Goal: Task Accomplishment & Management: Complete application form

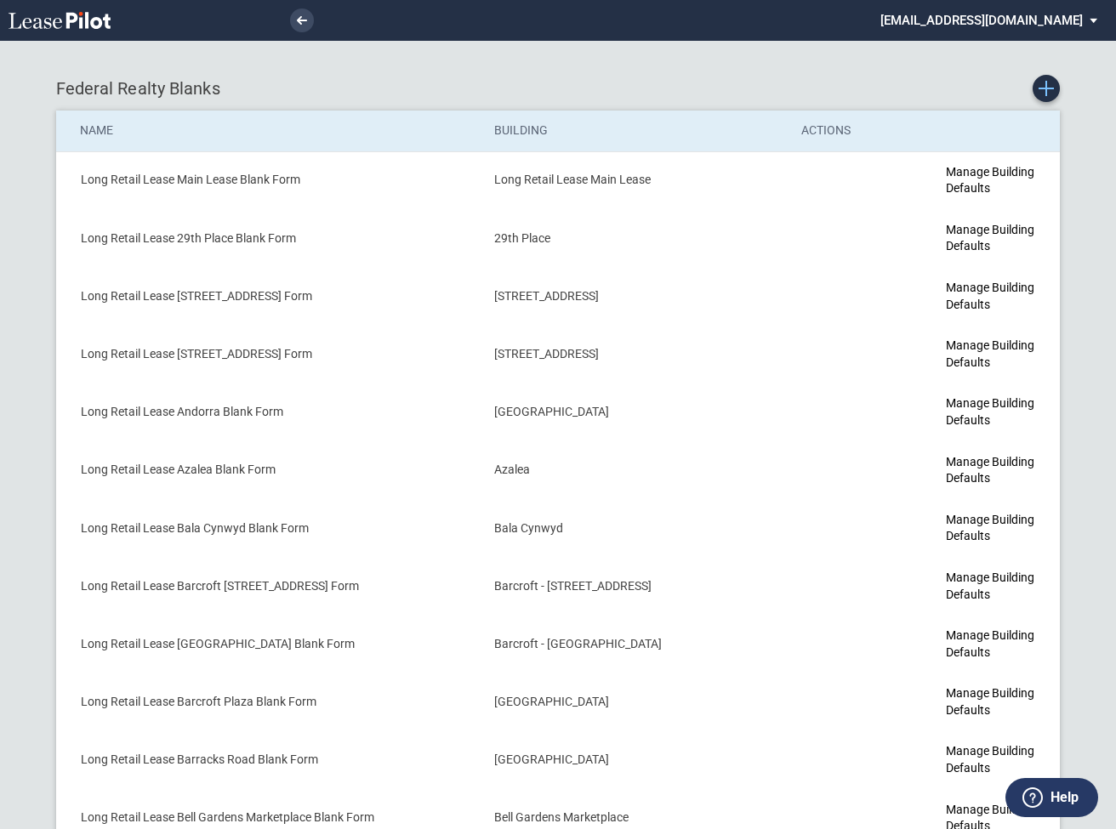
click at [1047, 91] on icon "Create new Blank Form" at bounding box center [1045, 88] width 15 height 15
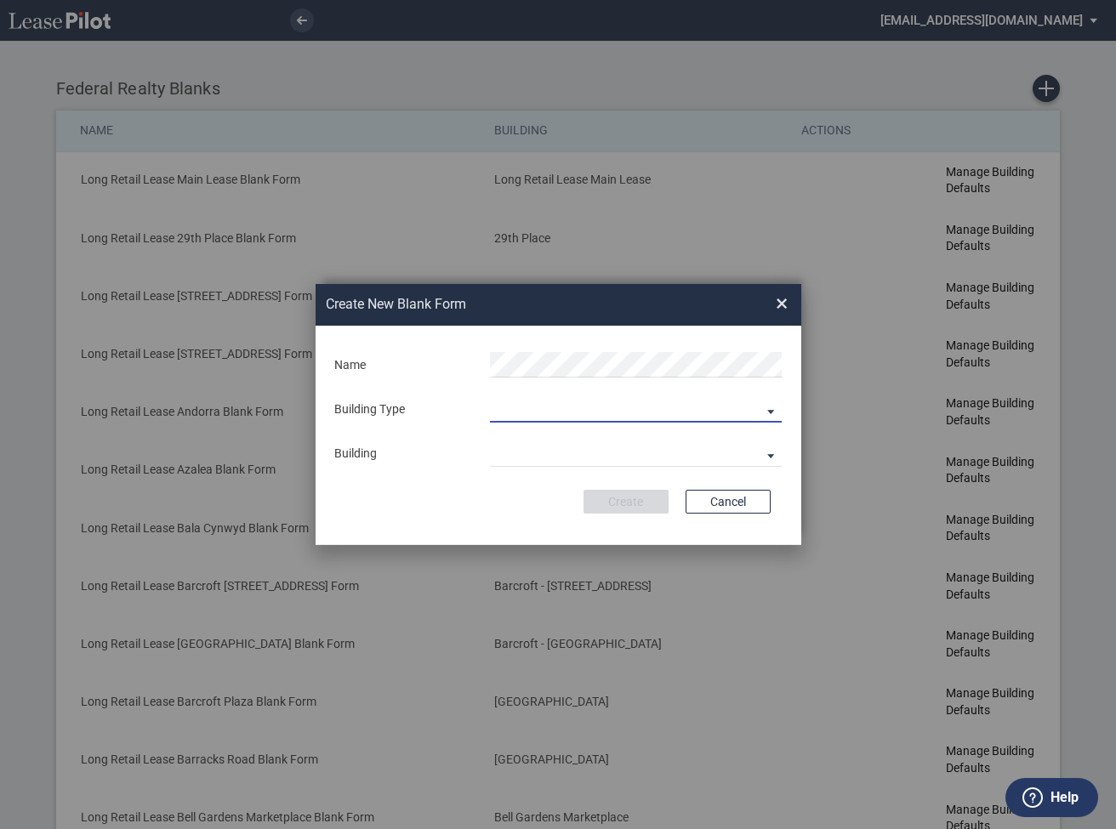
click at [560, 416] on md-select "Building Predefined Empty Building New Empty Building" at bounding box center [636, 410] width 292 height 26
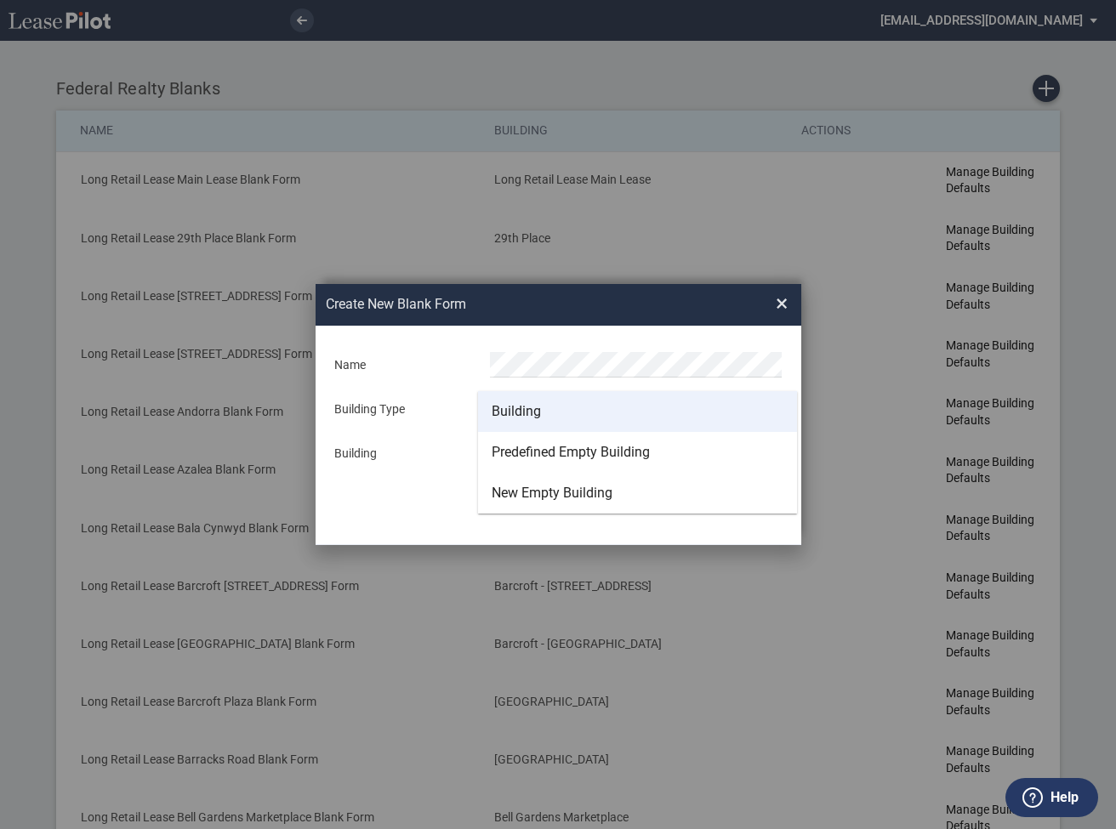
click at [522, 404] on div "Building" at bounding box center [516, 411] width 49 height 19
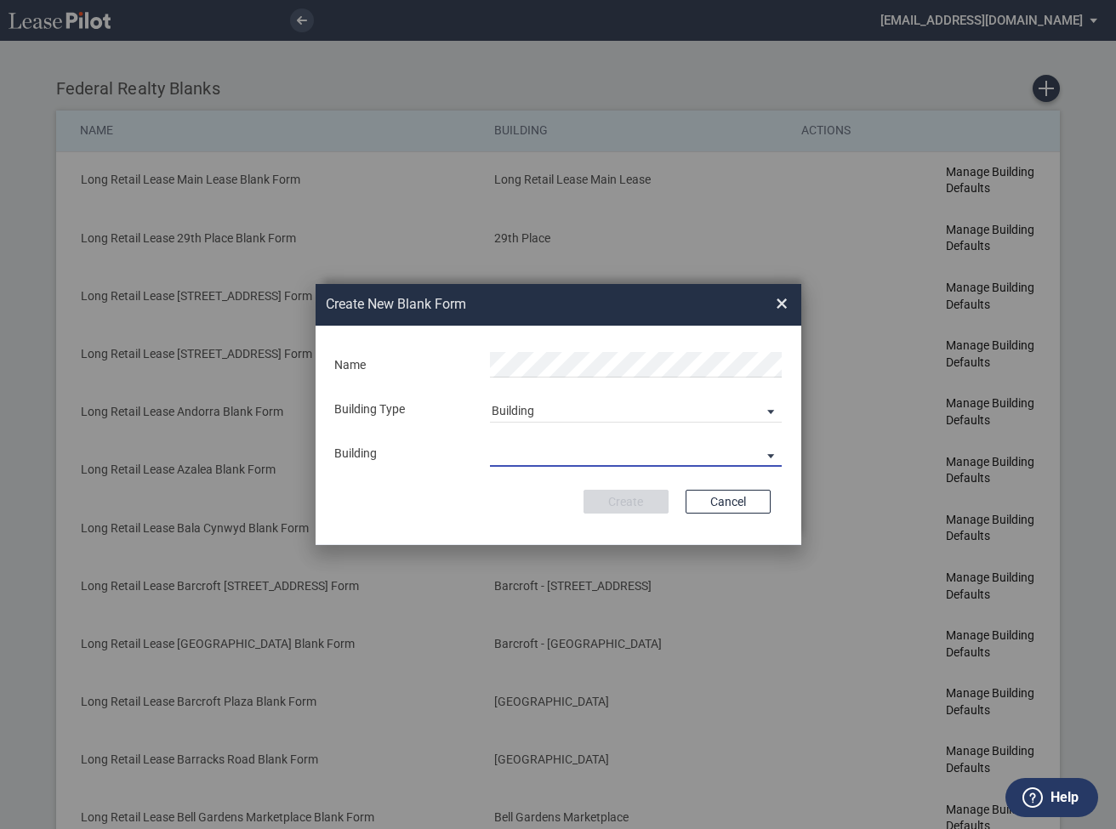
click at [520, 451] on md-select "29th Place 6464 Lincolnia Avenue 7770 Richmond Highway Andorra Azalea Bala Cynw…" at bounding box center [636, 454] width 292 height 26
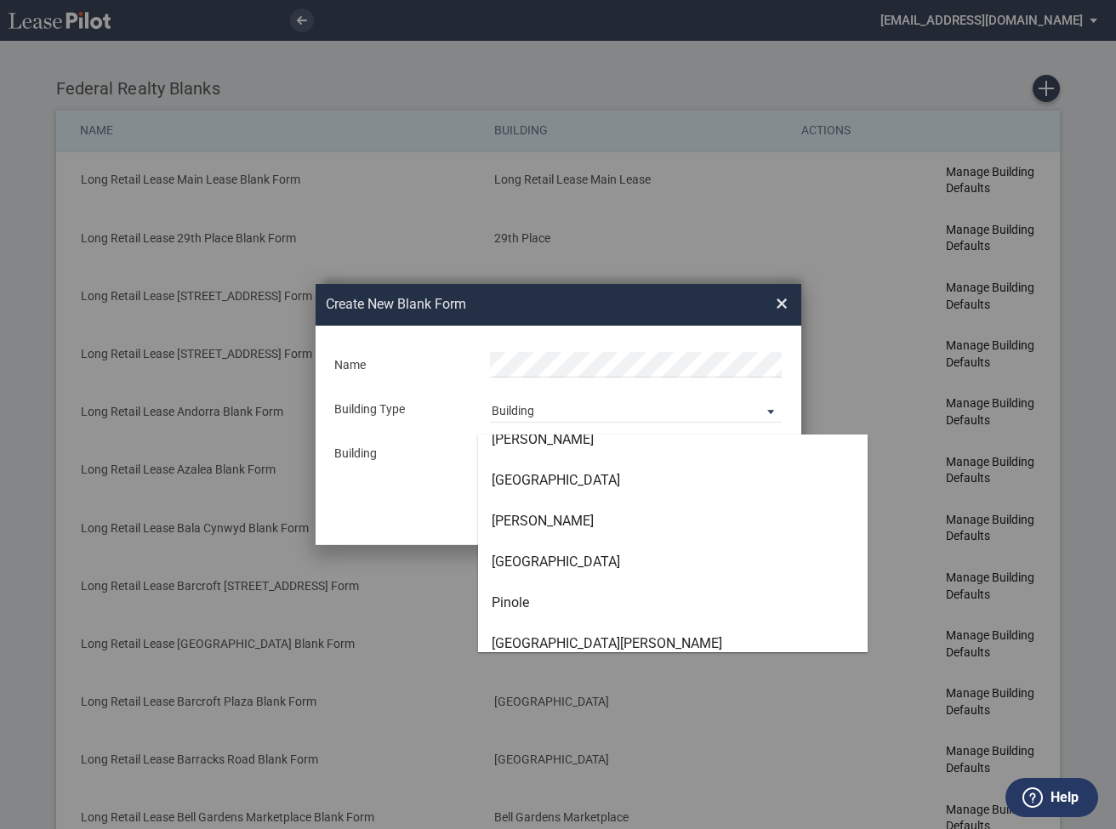
scroll to position [3859, 0]
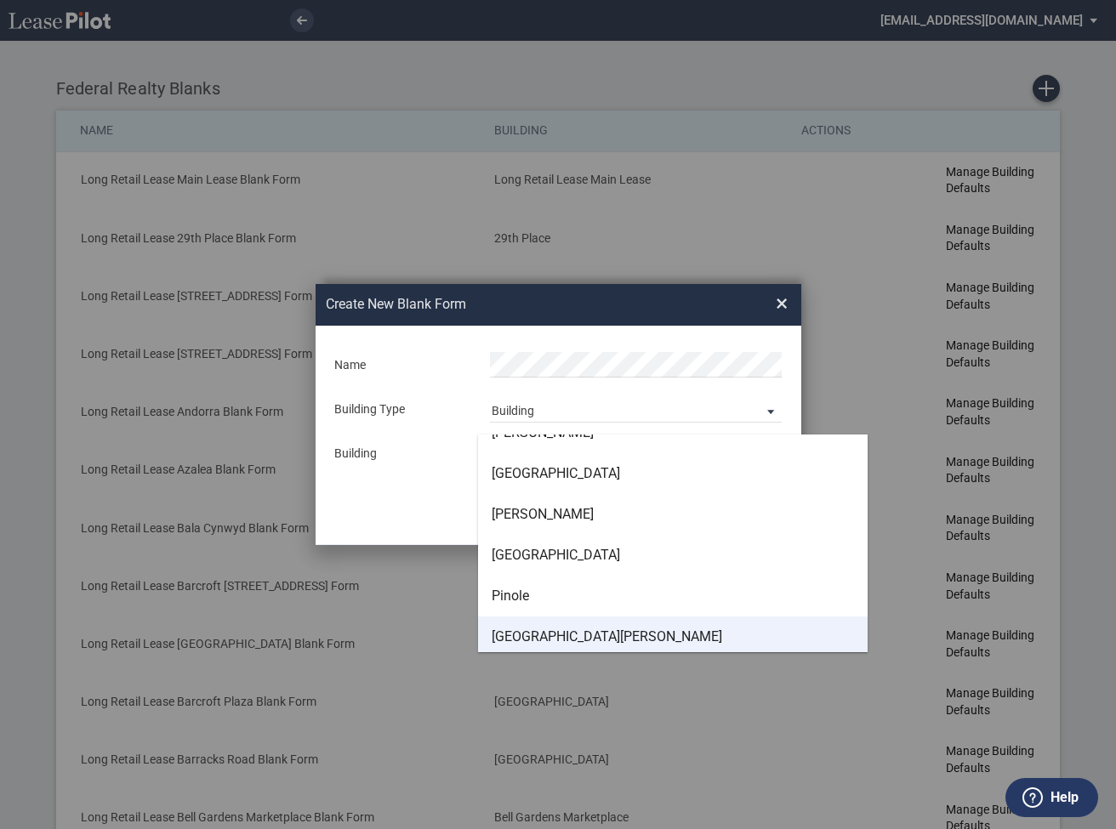
click at [531, 634] on div "[GEOGRAPHIC_DATA][PERSON_NAME]" at bounding box center [607, 637] width 230 height 19
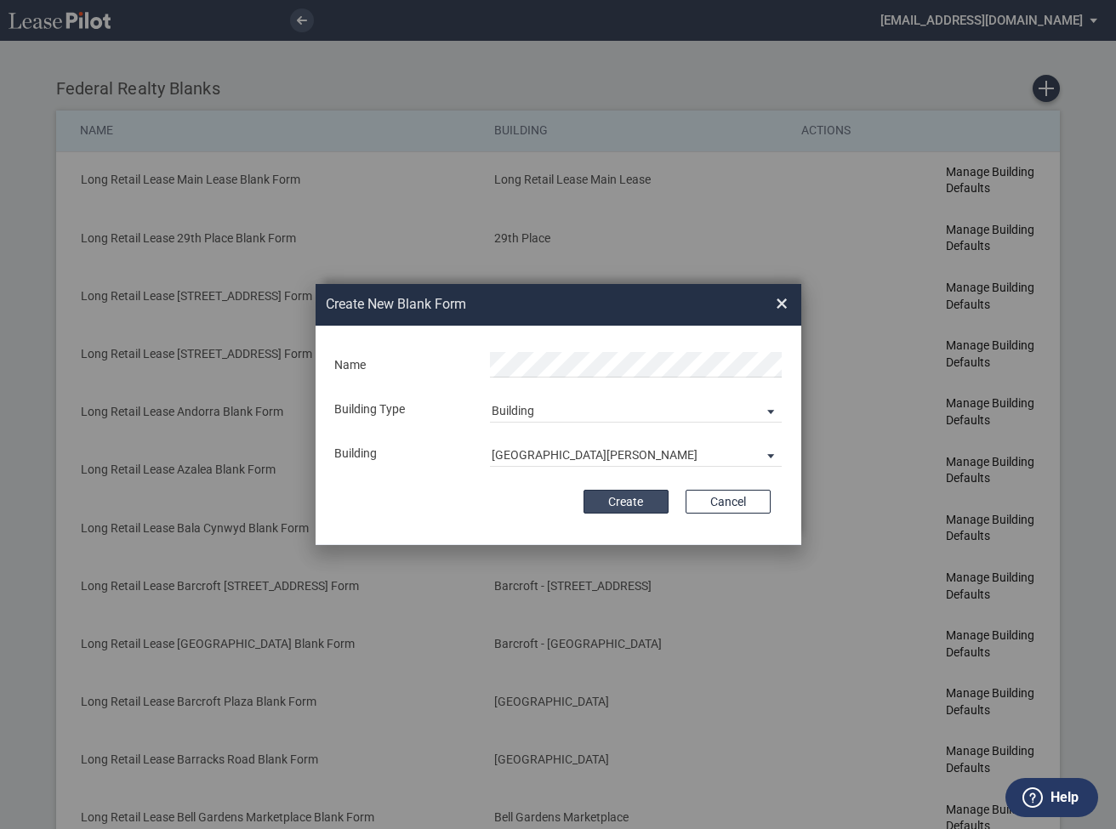
click at [604, 497] on button "Create" at bounding box center [625, 502] width 85 height 24
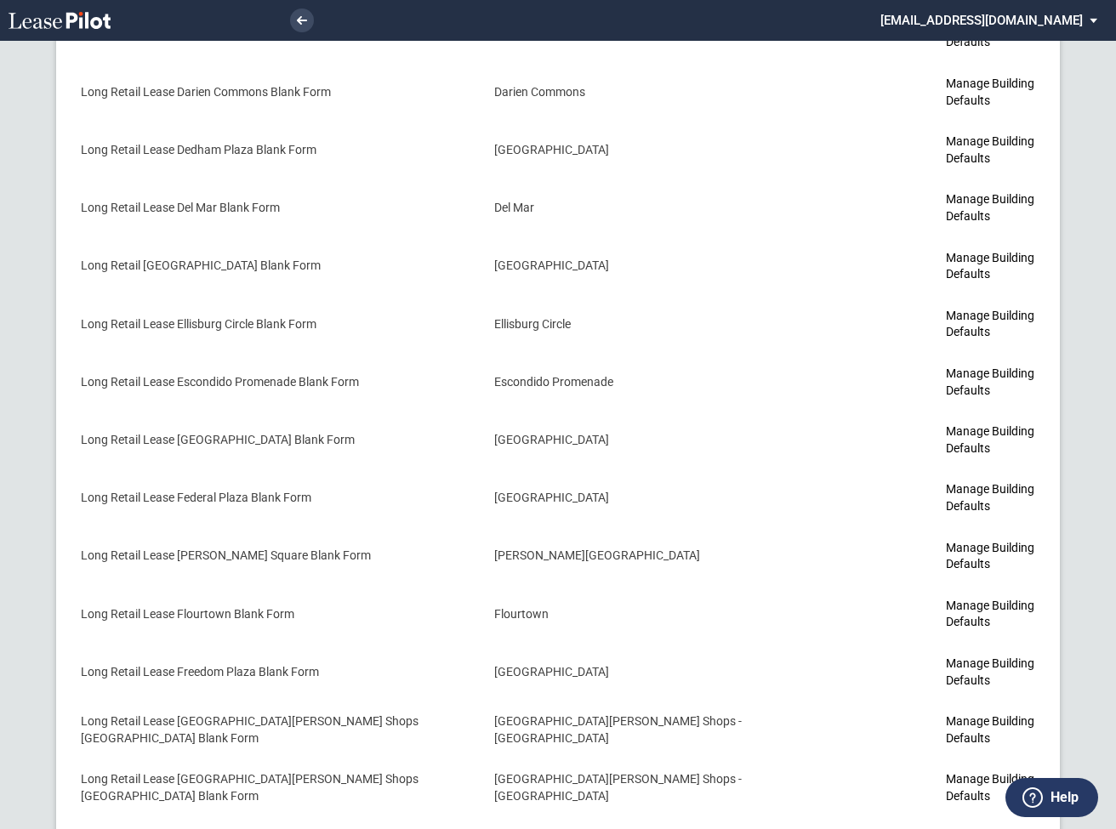
scroll to position [4138, 0]
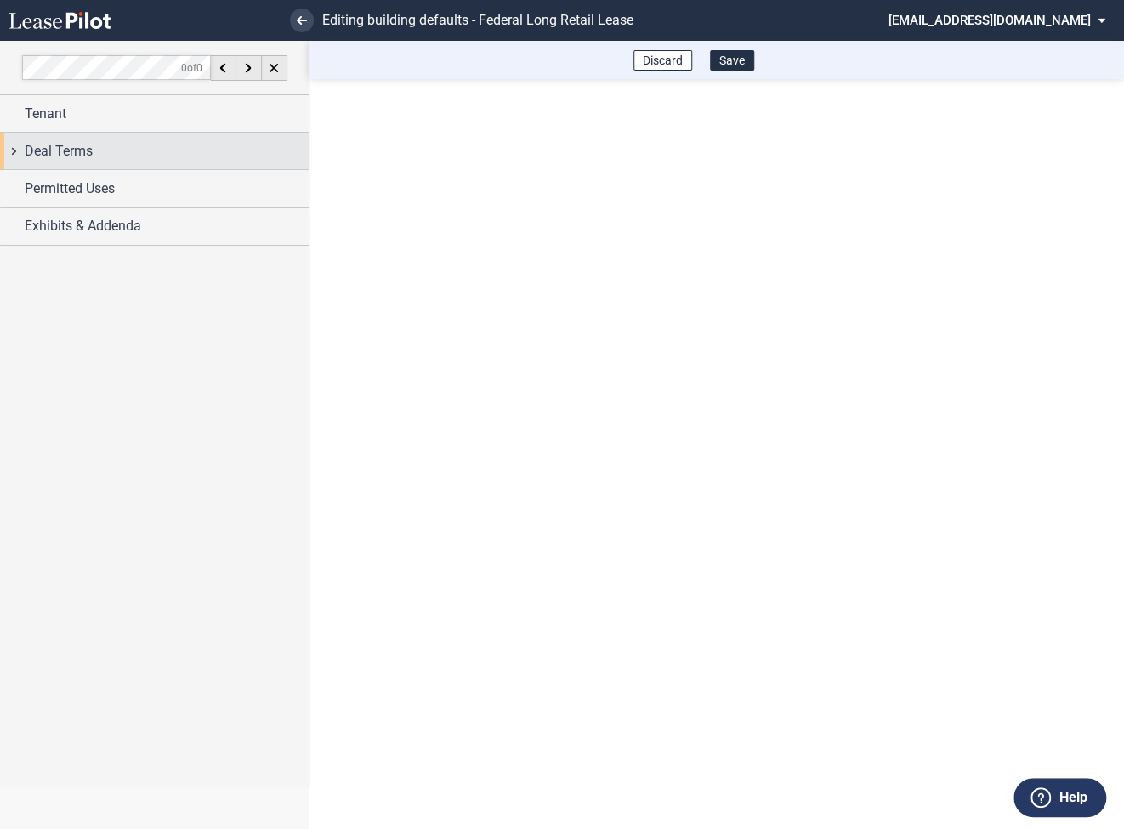
click at [18, 154] on div "Deal Terms" at bounding box center [154, 151] width 309 height 37
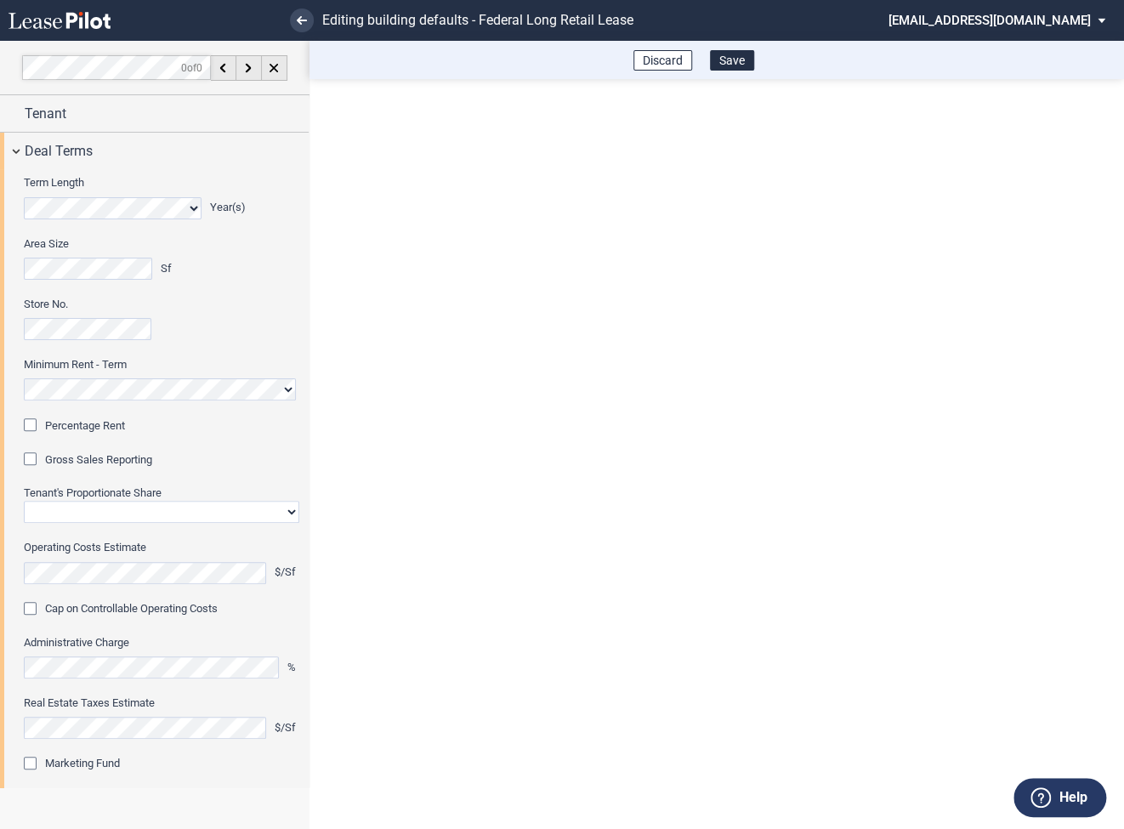
click at [31, 427] on div "Percentage Rent" at bounding box center [32, 426] width 17 height 17
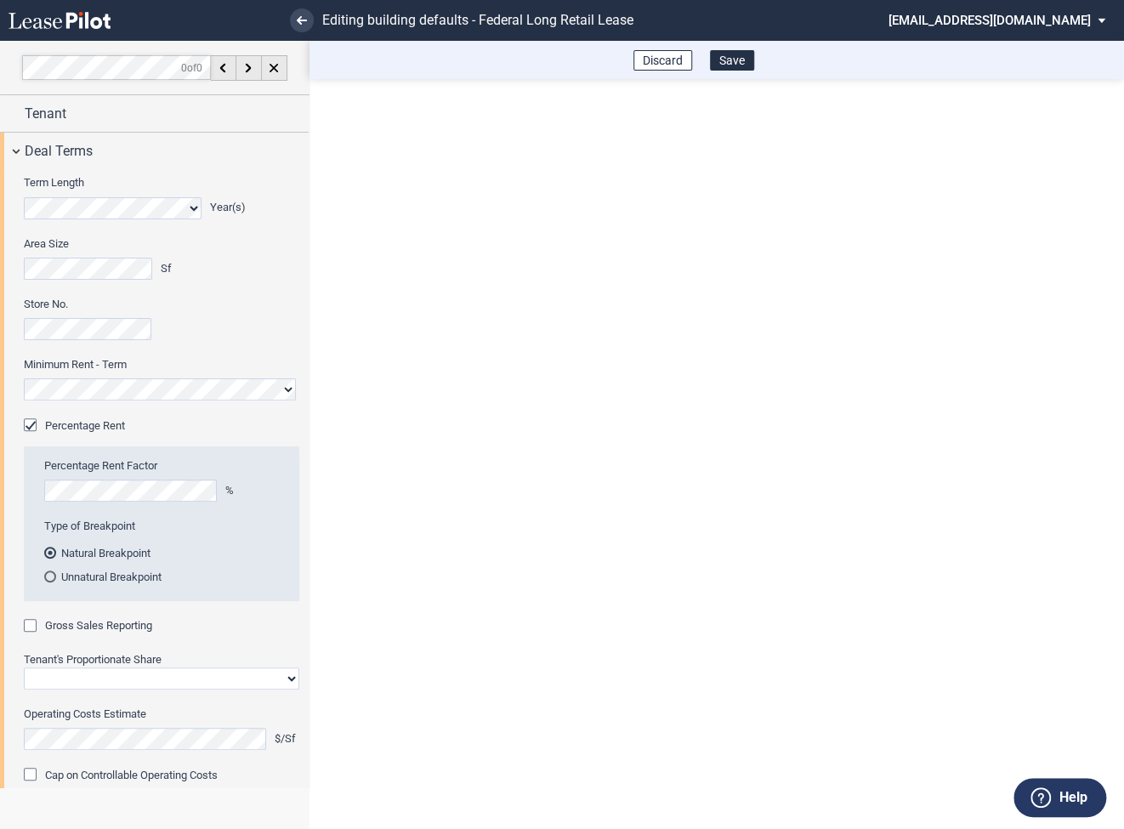
click at [36, 620] on div "Gross Sales Reporting" at bounding box center [32, 627] width 17 height 17
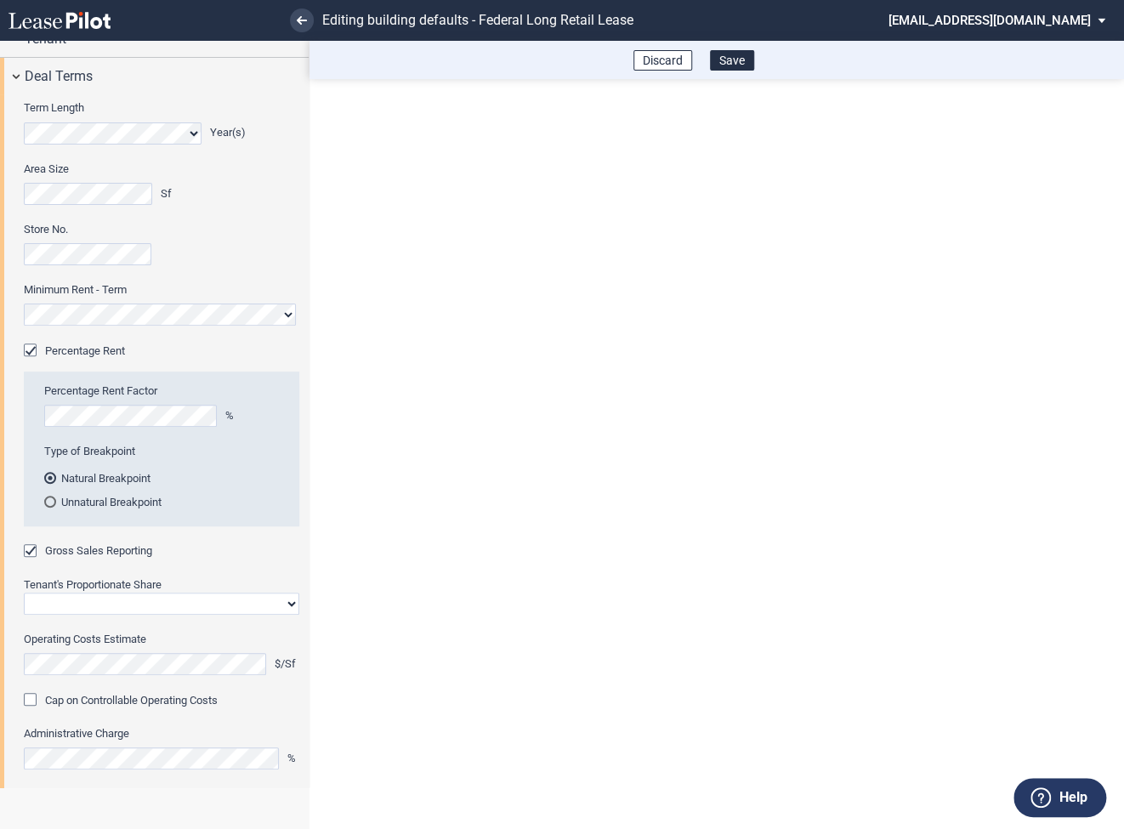
scroll to position [169, 0]
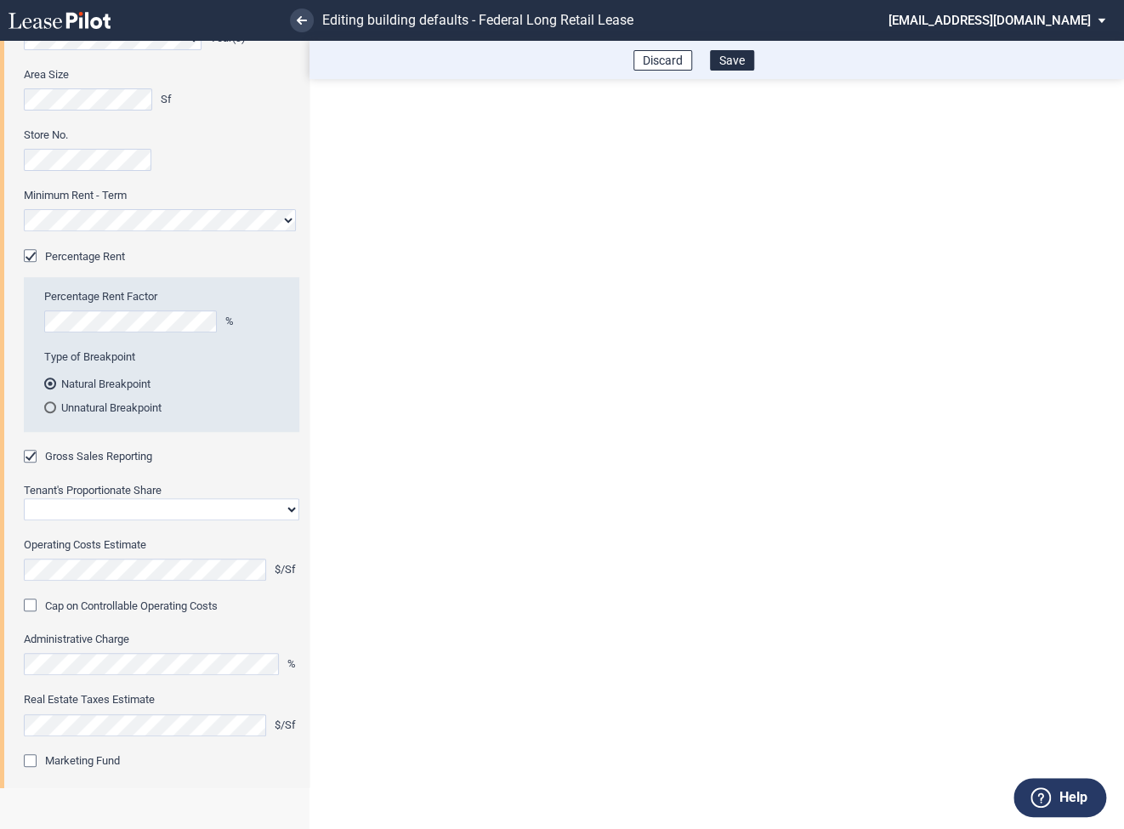
click at [105, 505] on select "Straight GLA Net Major" at bounding box center [162, 509] width 276 height 22
select select "straight GLA"
click at [24, 498] on select "Straight GLA Net Major" at bounding box center [162, 509] width 276 height 22
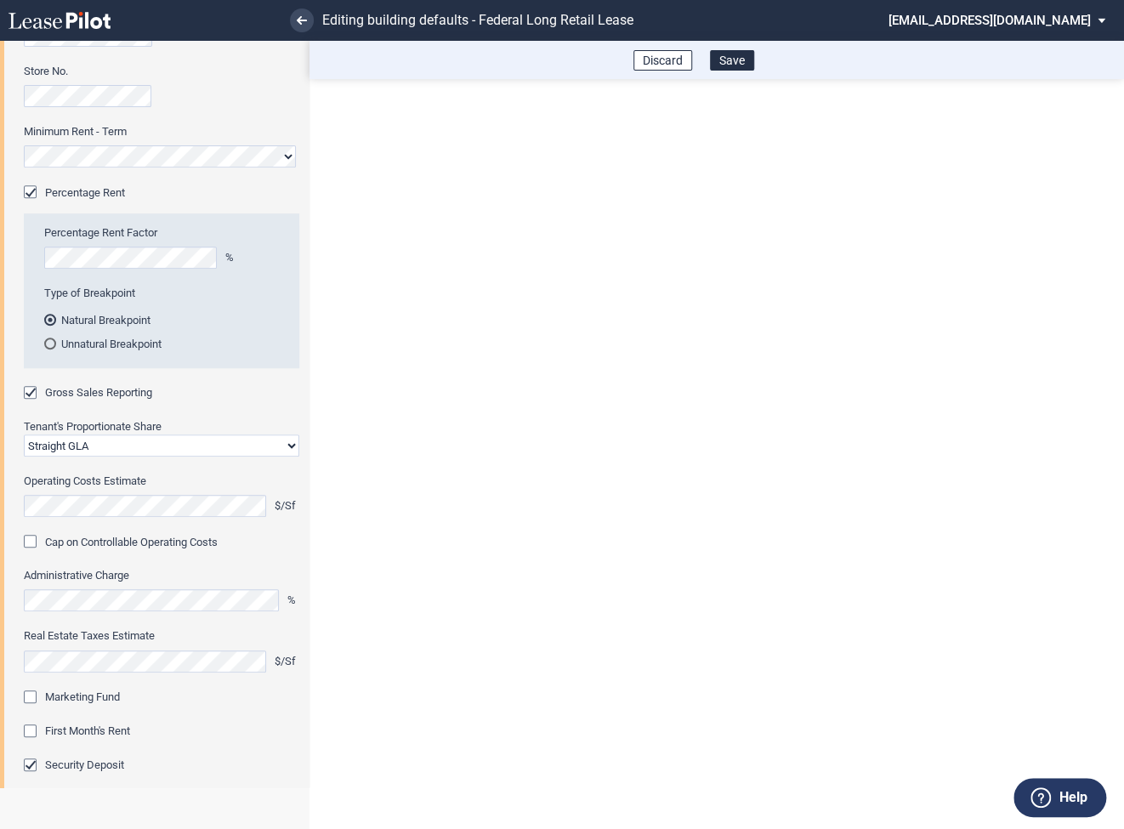
scroll to position [259, 0]
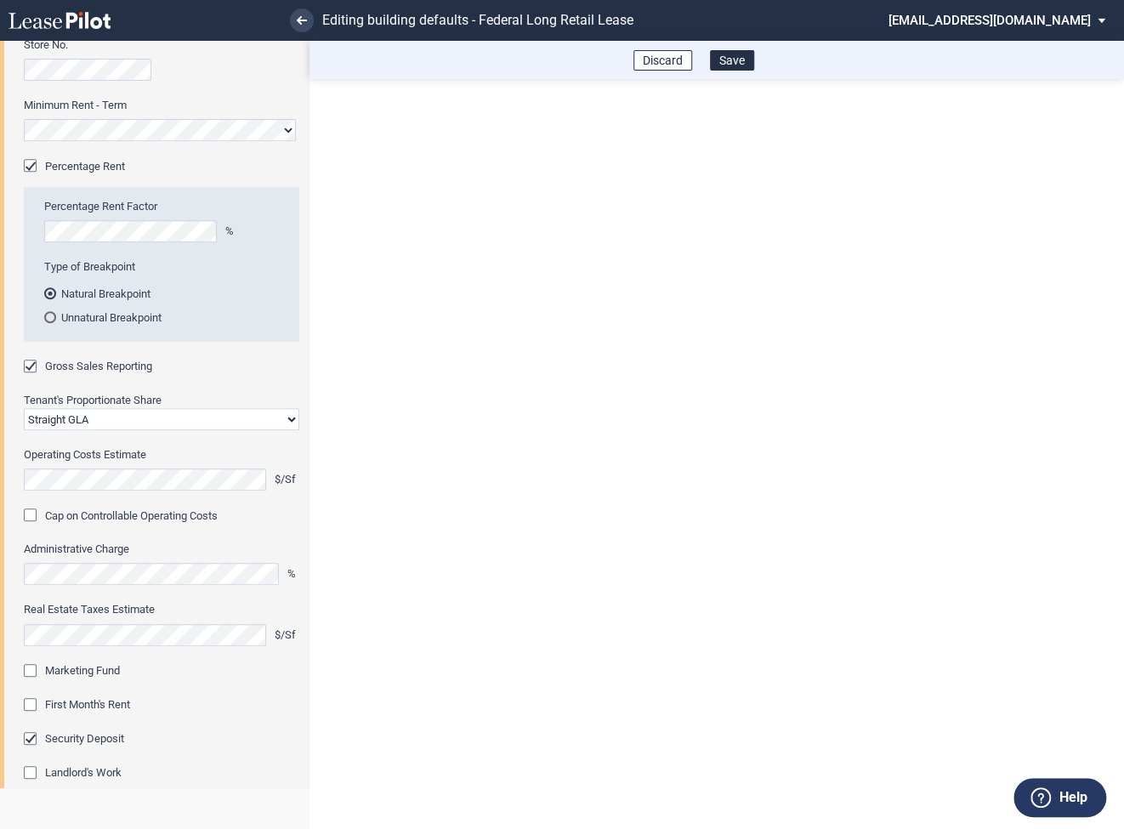
click at [30, 679] on div "Marketing Fund" at bounding box center [32, 672] width 17 height 17
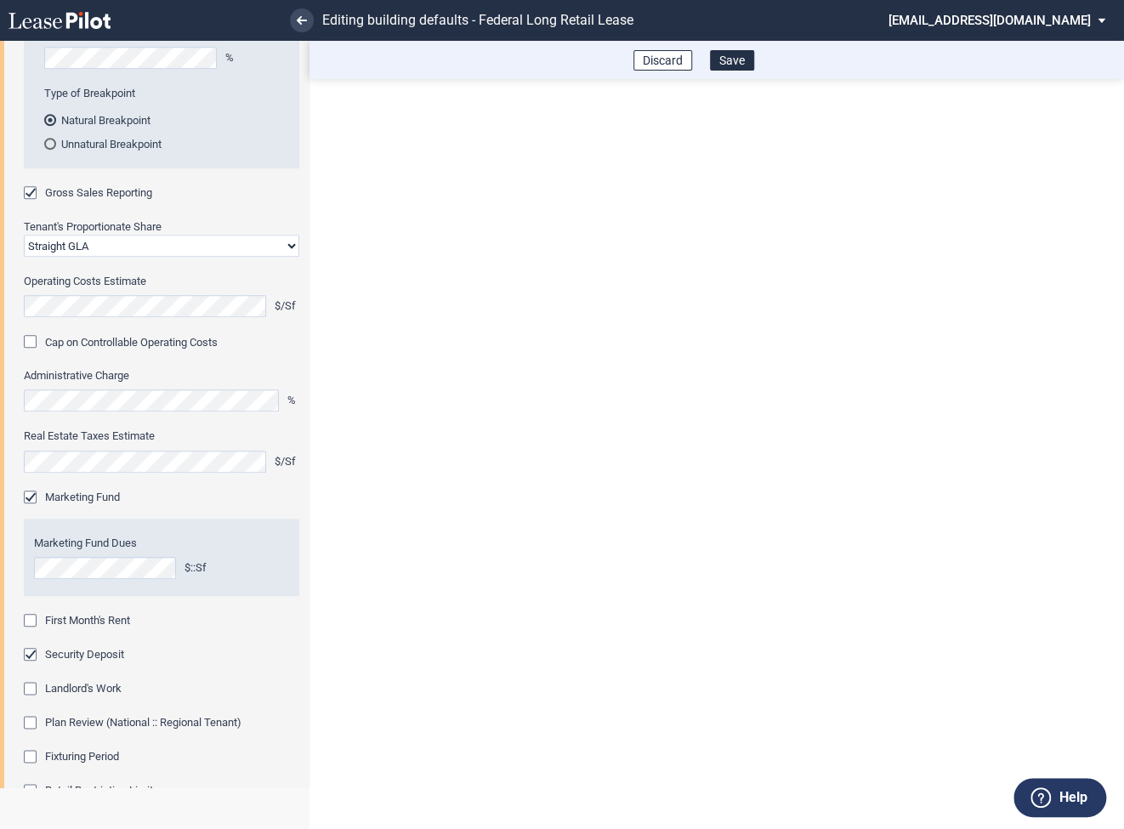
scroll to position [470, 0]
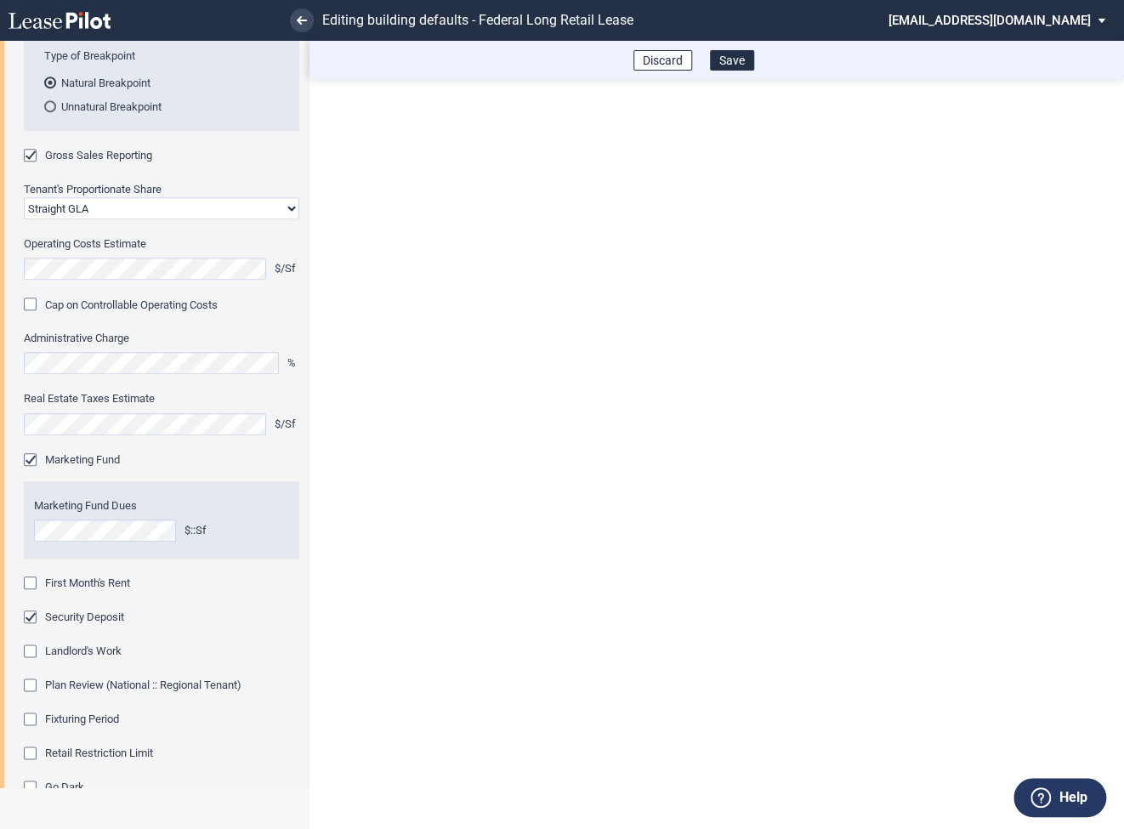
click at [33, 580] on div "First Month's Rent" at bounding box center [32, 585] width 17 height 17
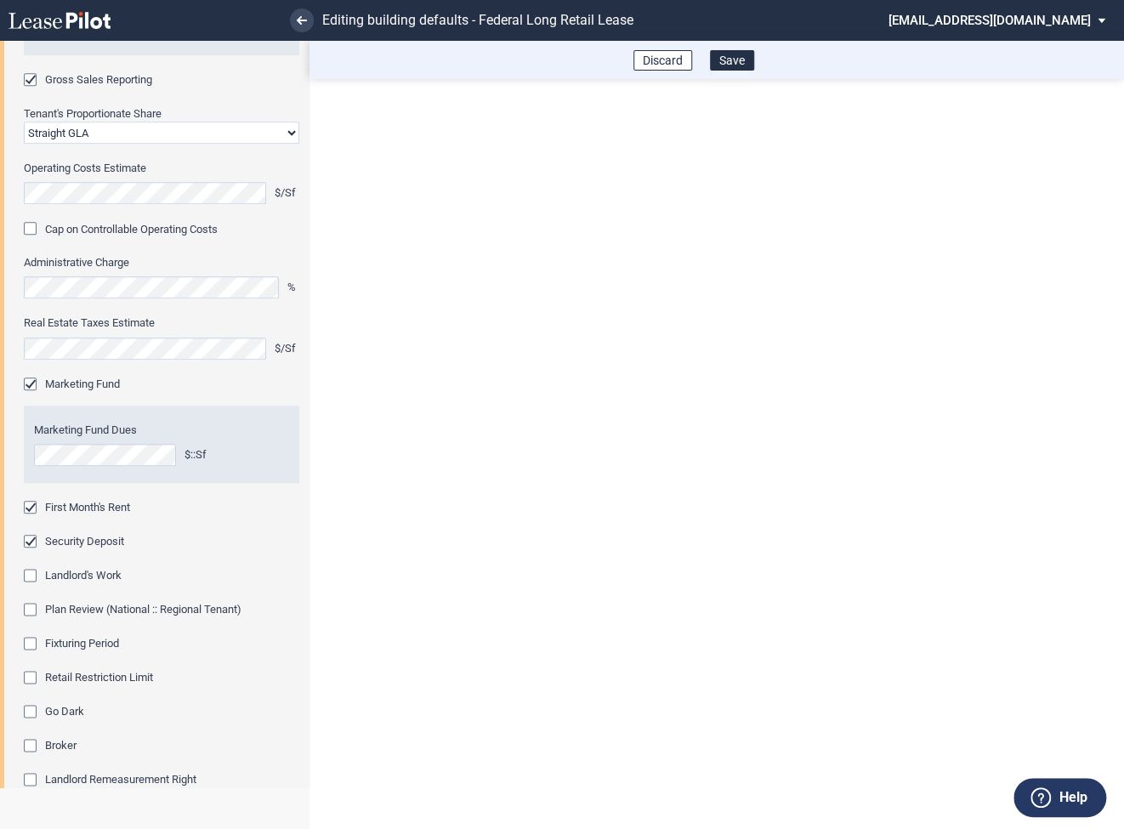
scroll to position [624, 0]
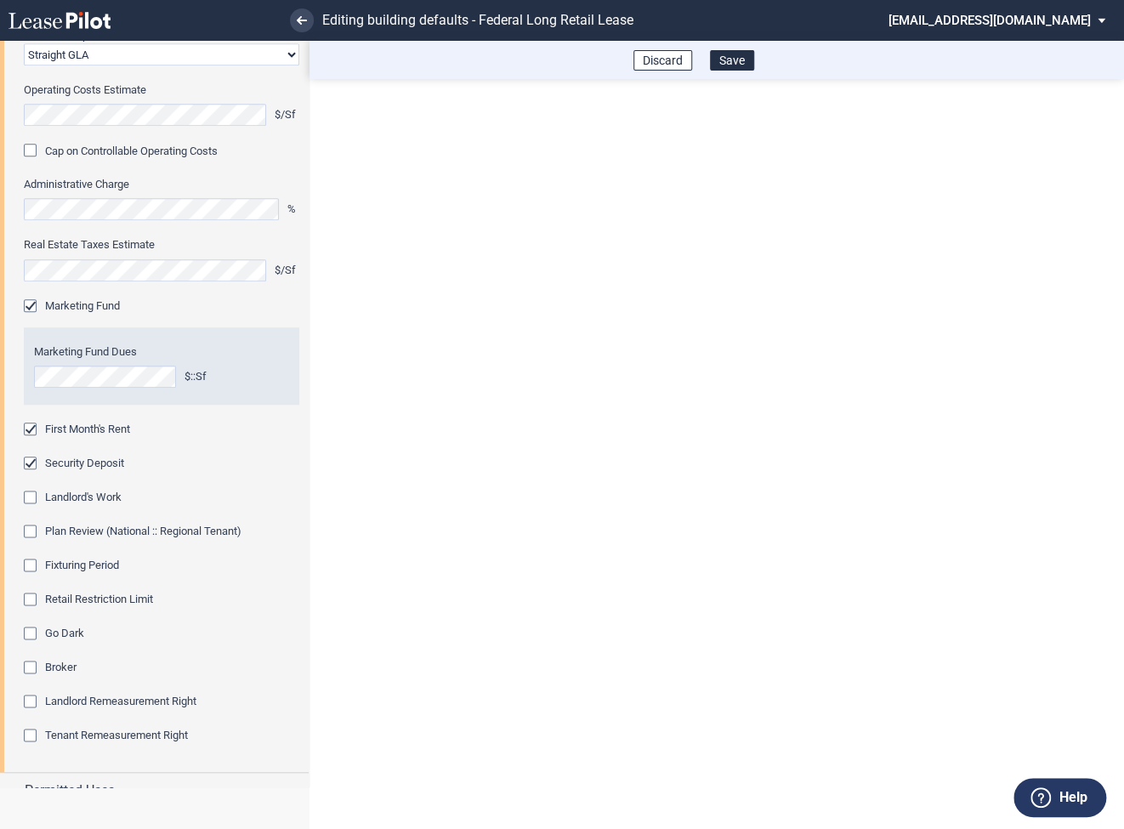
click at [31, 564] on div "Fixturing Period" at bounding box center [32, 567] width 17 height 17
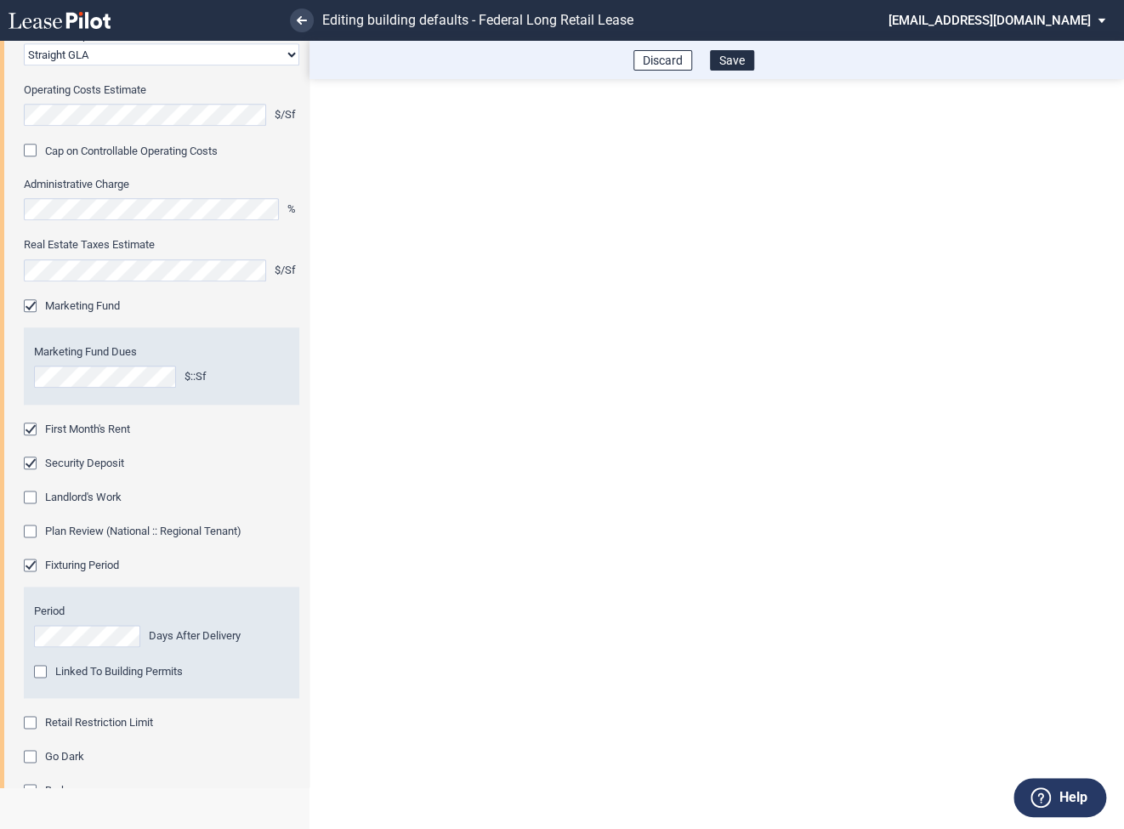
scroll to position [720, 0]
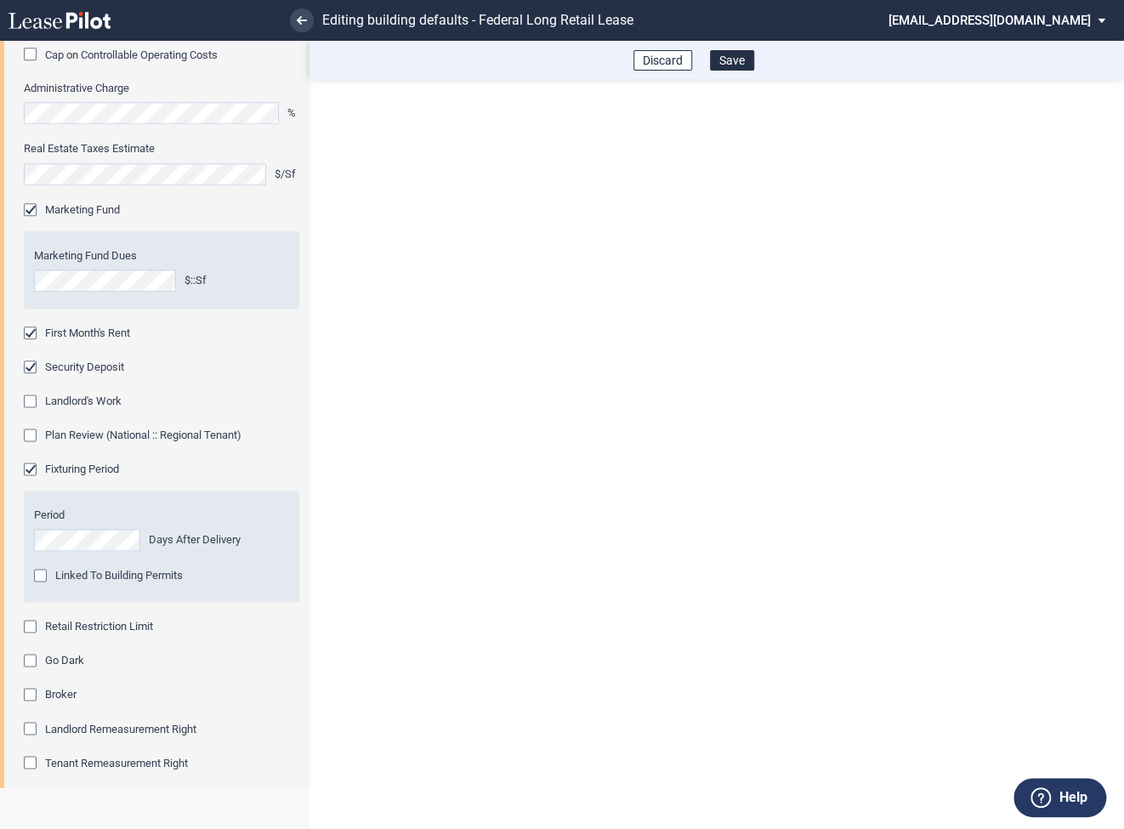
click at [32, 628] on div "Retail Restriction Limit" at bounding box center [32, 628] width 17 height 17
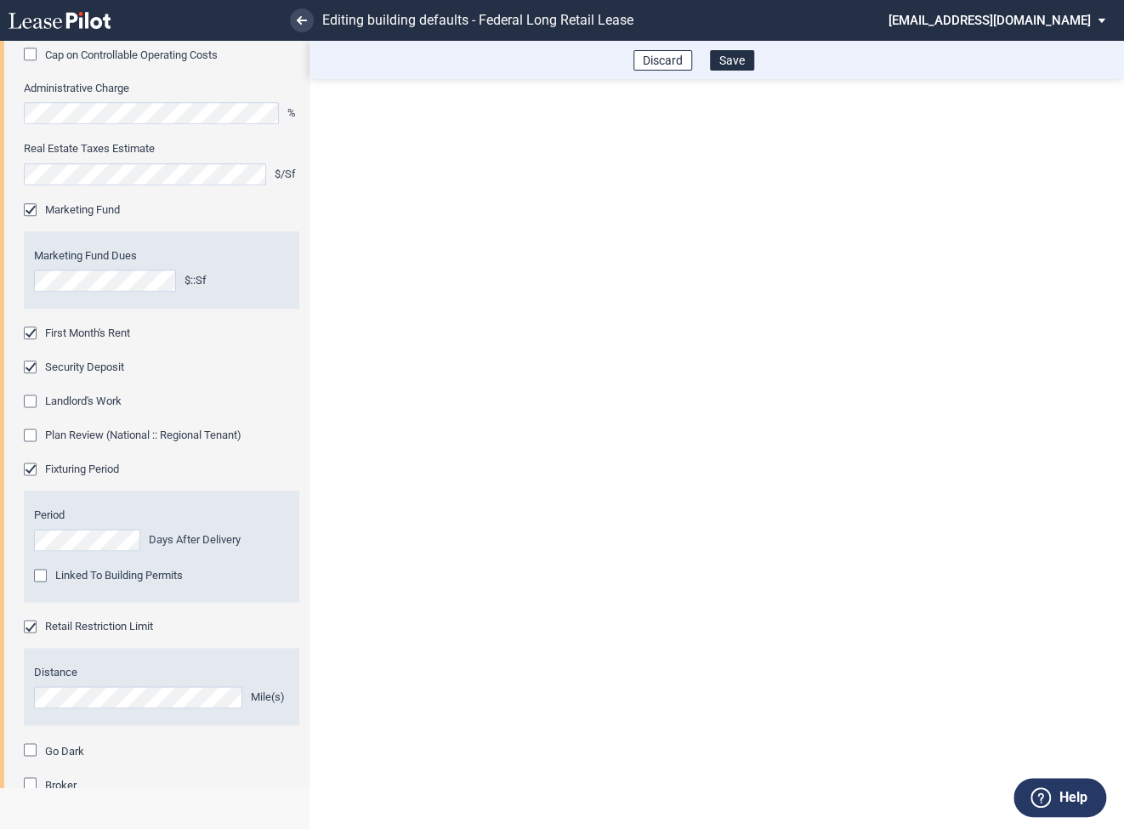
scroll to position [896, 0]
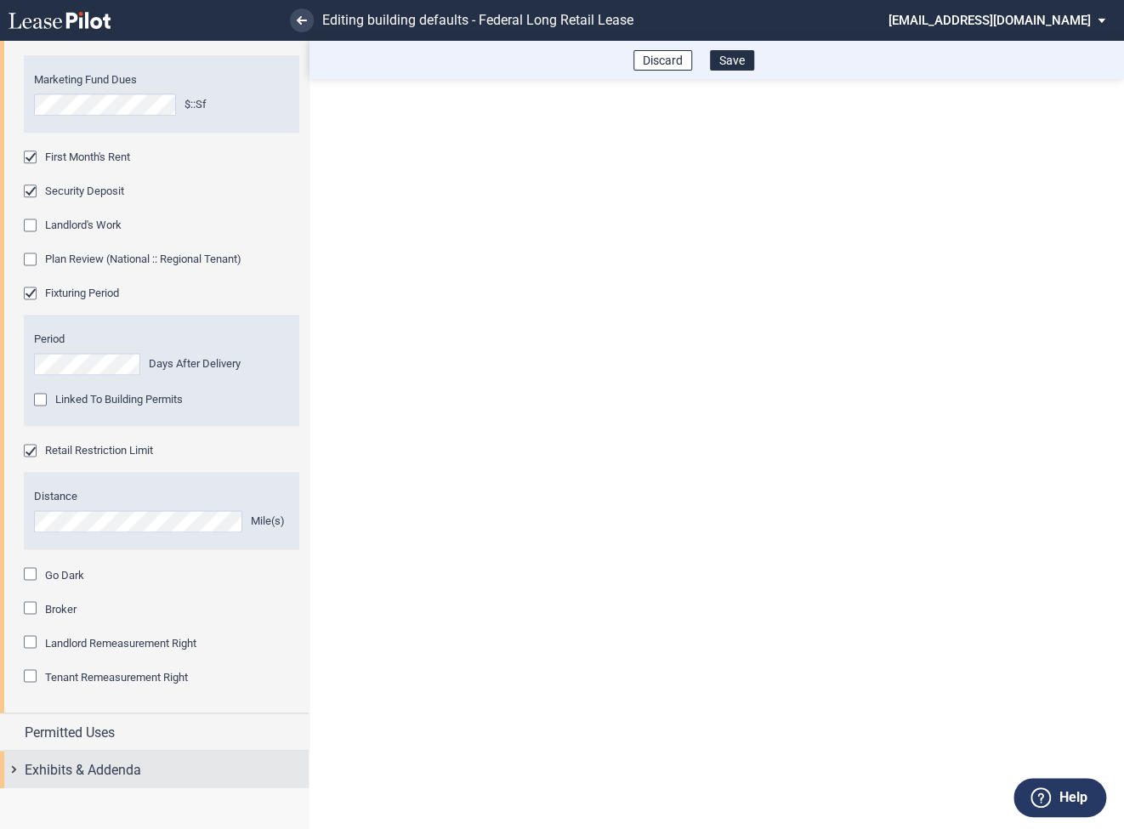
click at [19, 770] on div "Exhibits & Addenda" at bounding box center [154, 769] width 309 height 37
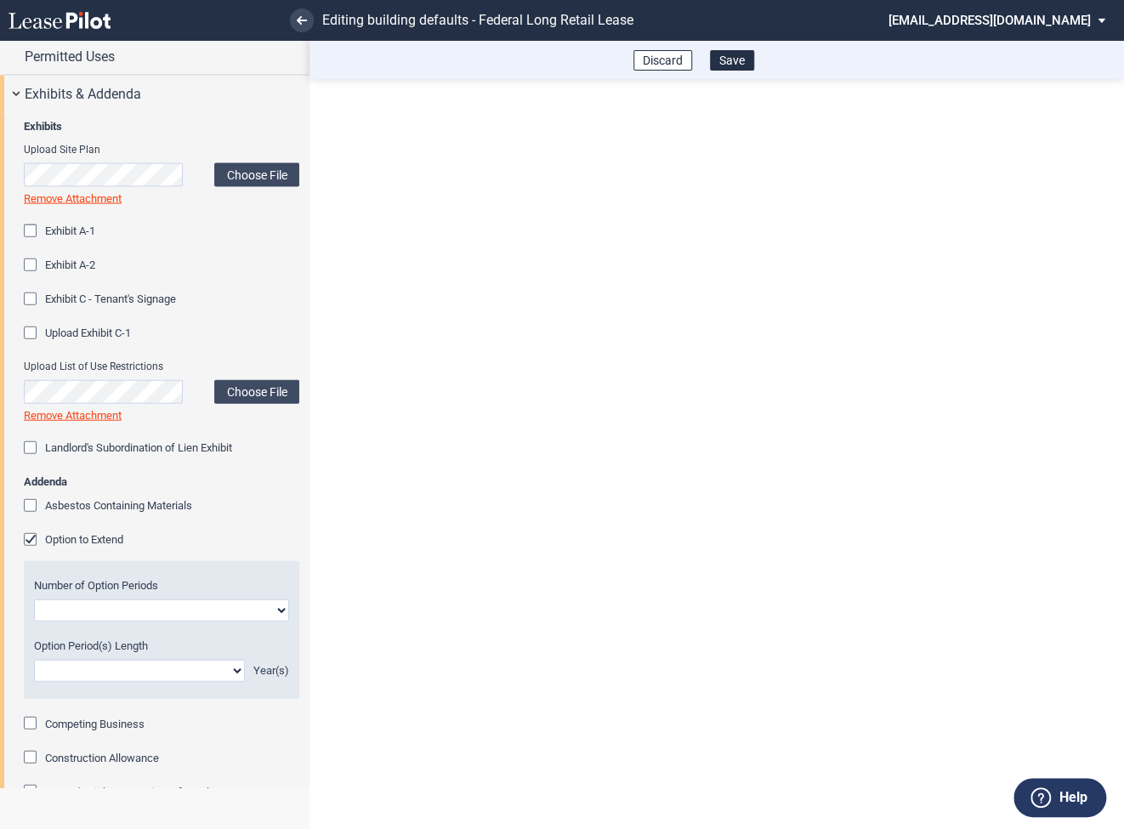
scroll to position [1594, 0]
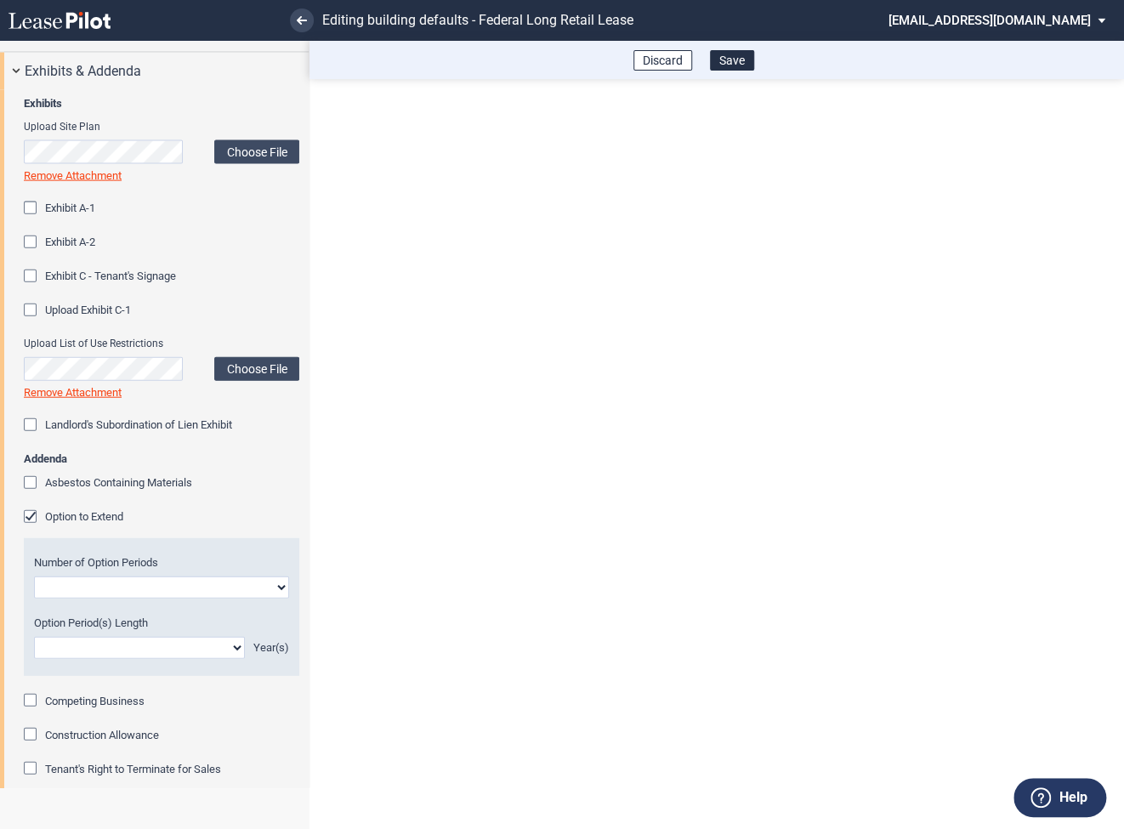
click at [28, 514] on div "Option to Extend" at bounding box center [32, 518] width 17 height 17
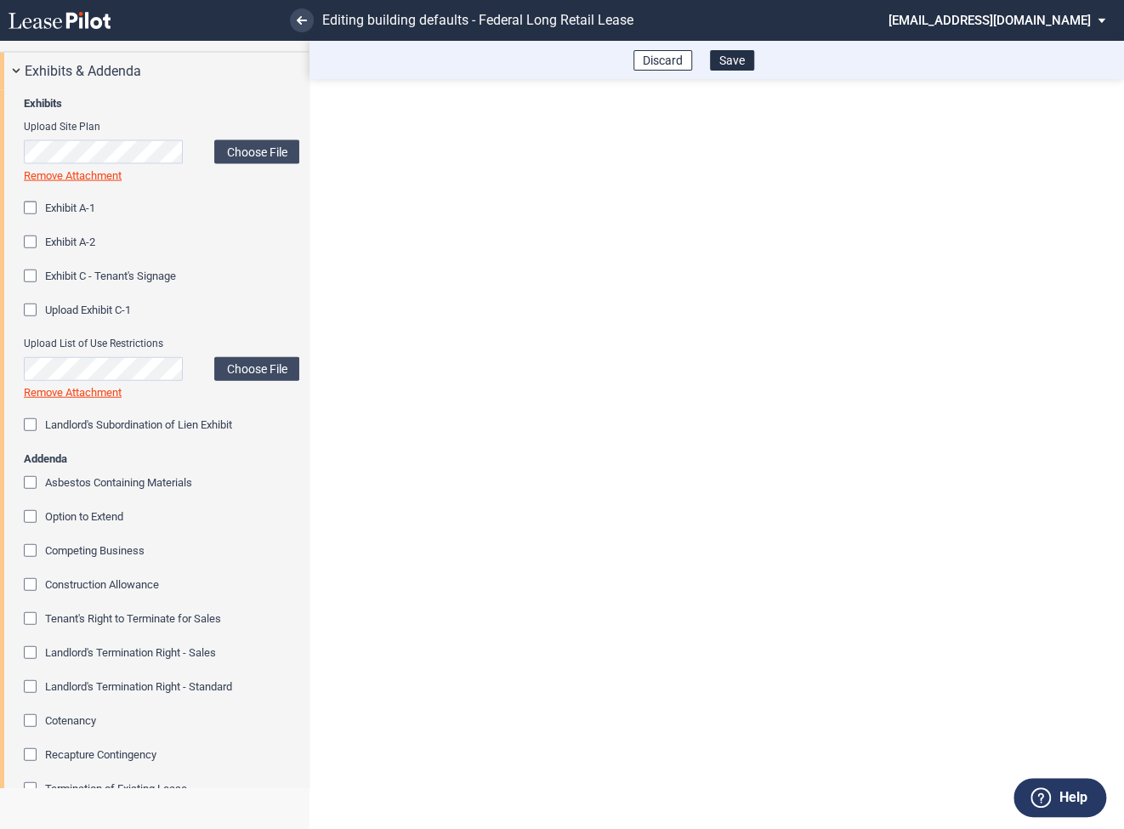
scroll to position [1759, 0]
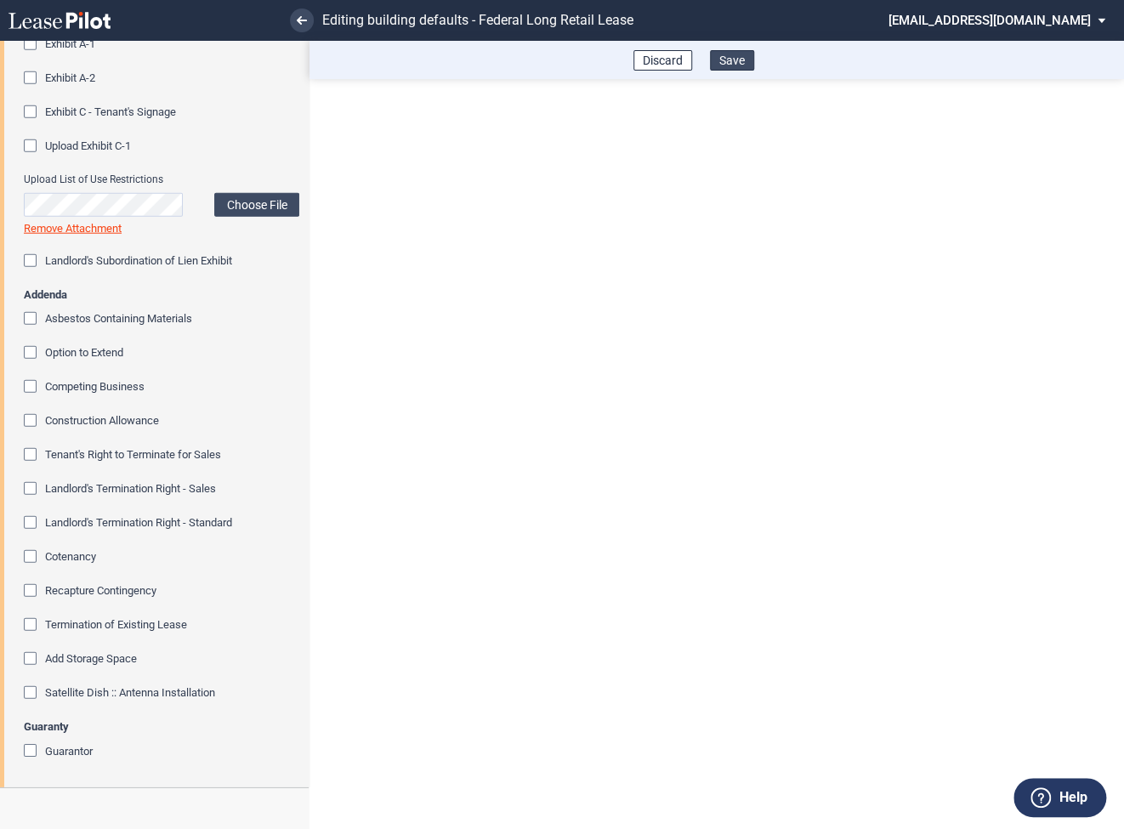
click at [738, 61] on button "Save" at bounding box center [732, 60] width 44 height 20
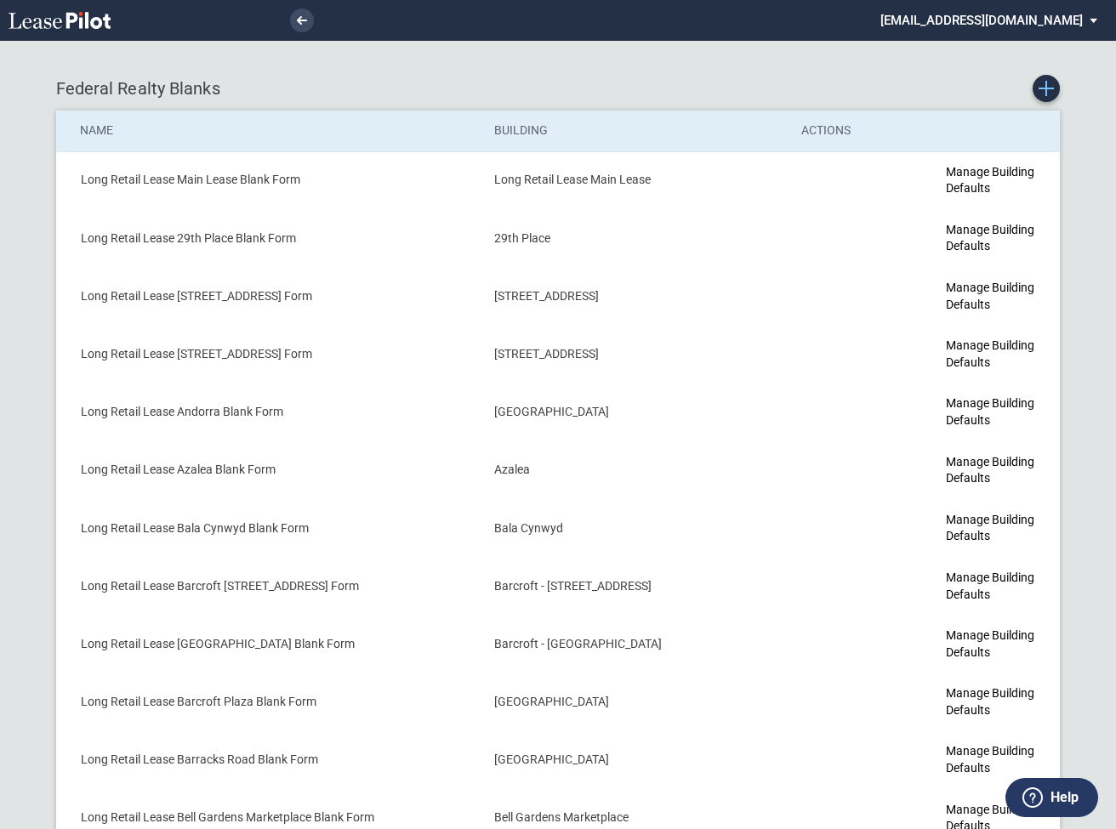
click at [1047, 82] on icon "Create new Blank Form" at bounding box center [1045, 88] width 15 height 15
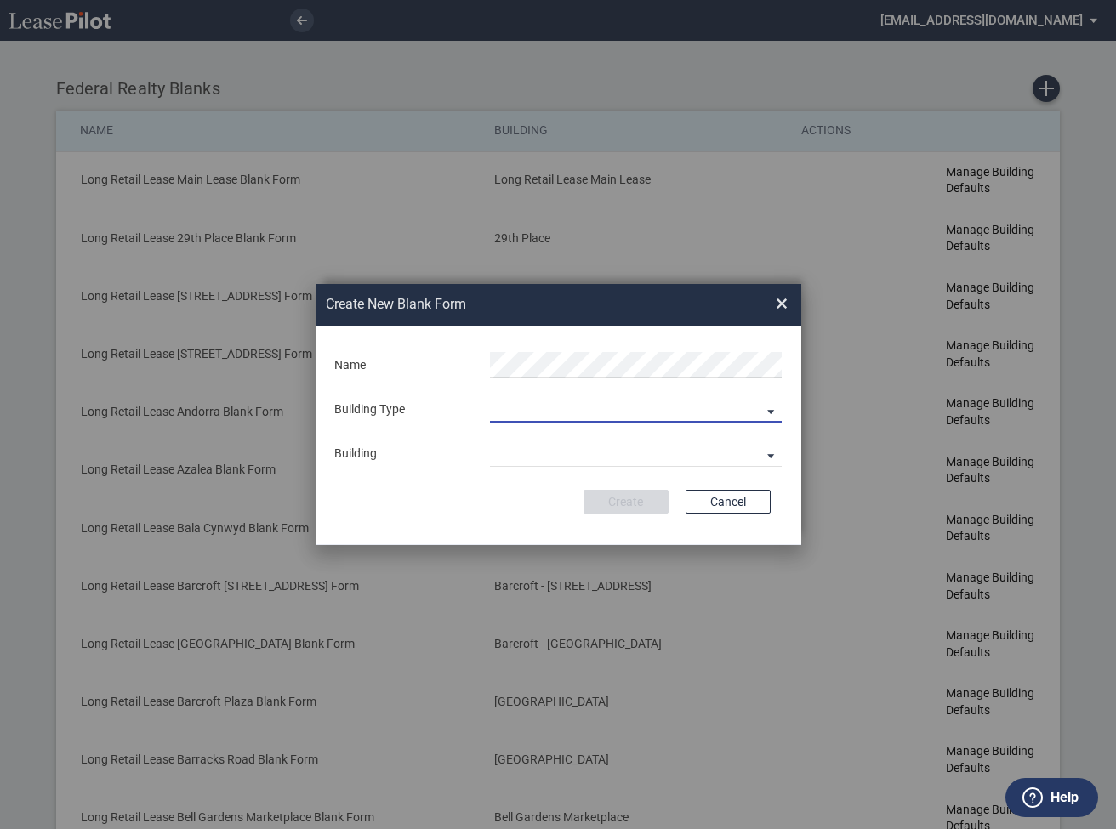
click at [566, 408] on md-select "Building Predefined Empty Building New Empty Building" at bounding box center [636, 410] width 292 height 26
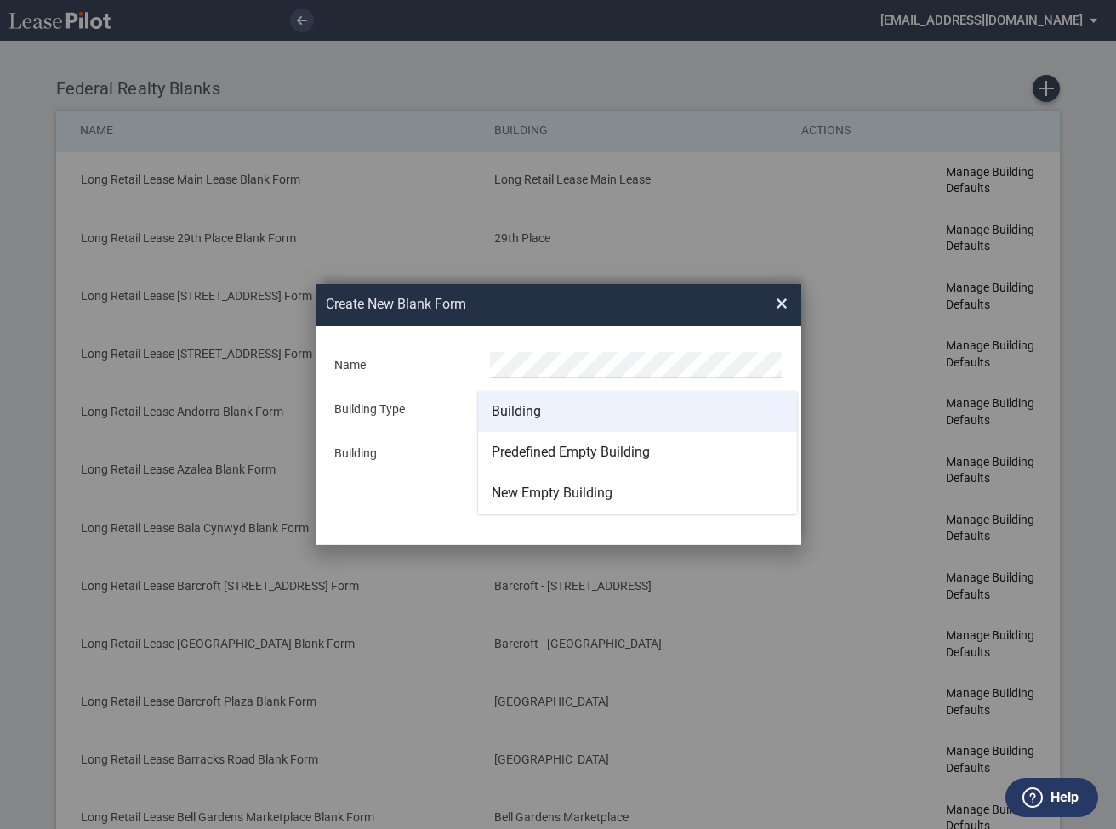
click at [537, 413] on div "Building" at bounding box center [516, 411] width 49 height 19
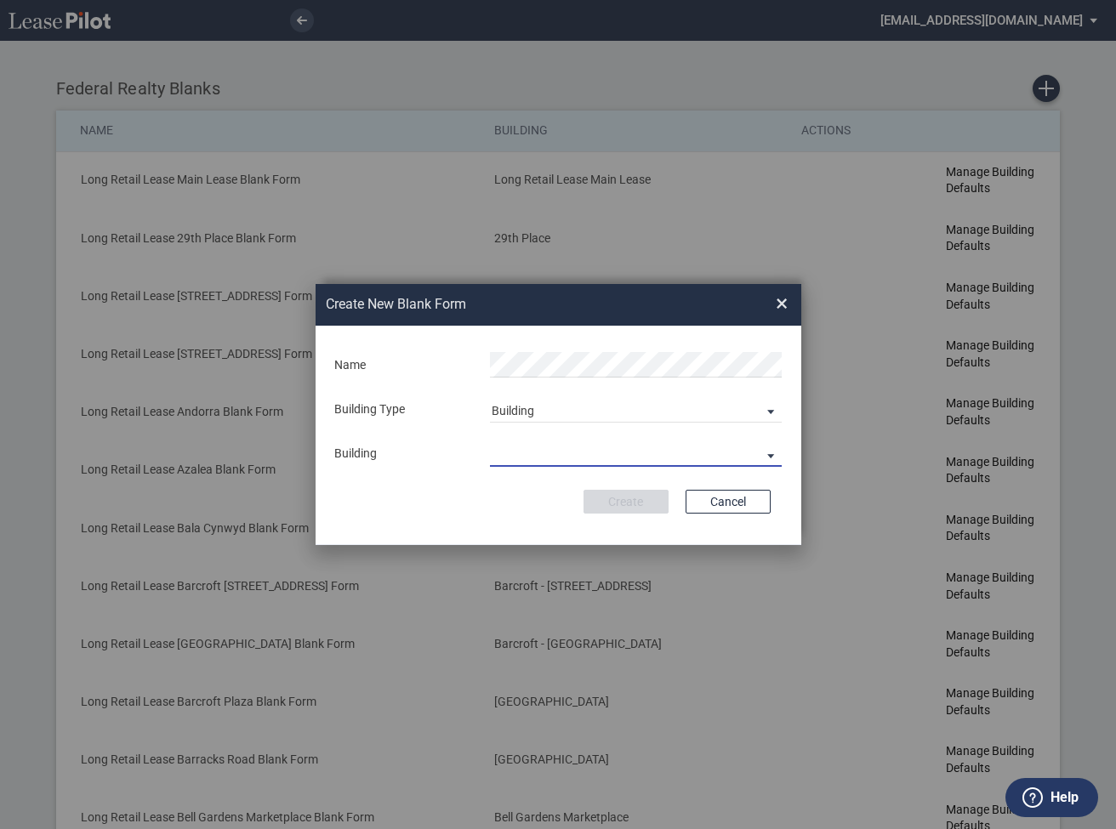
click at [537, 464] on md-select "29th Place 6464 Lincolnia Avenue 7770 Richmond Highway Andorra Azalea Bala Cynw…" at bounding box center [636, 454] width 292 height 26
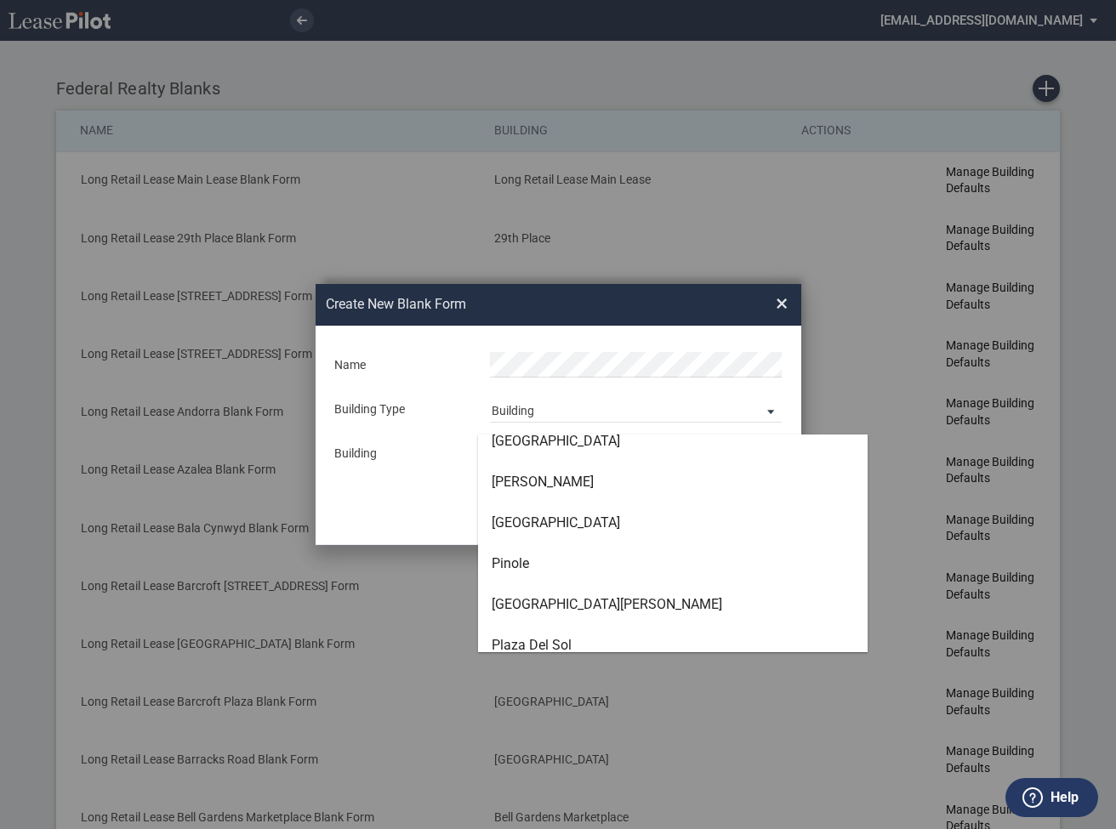
scroll to position [3903, 0]
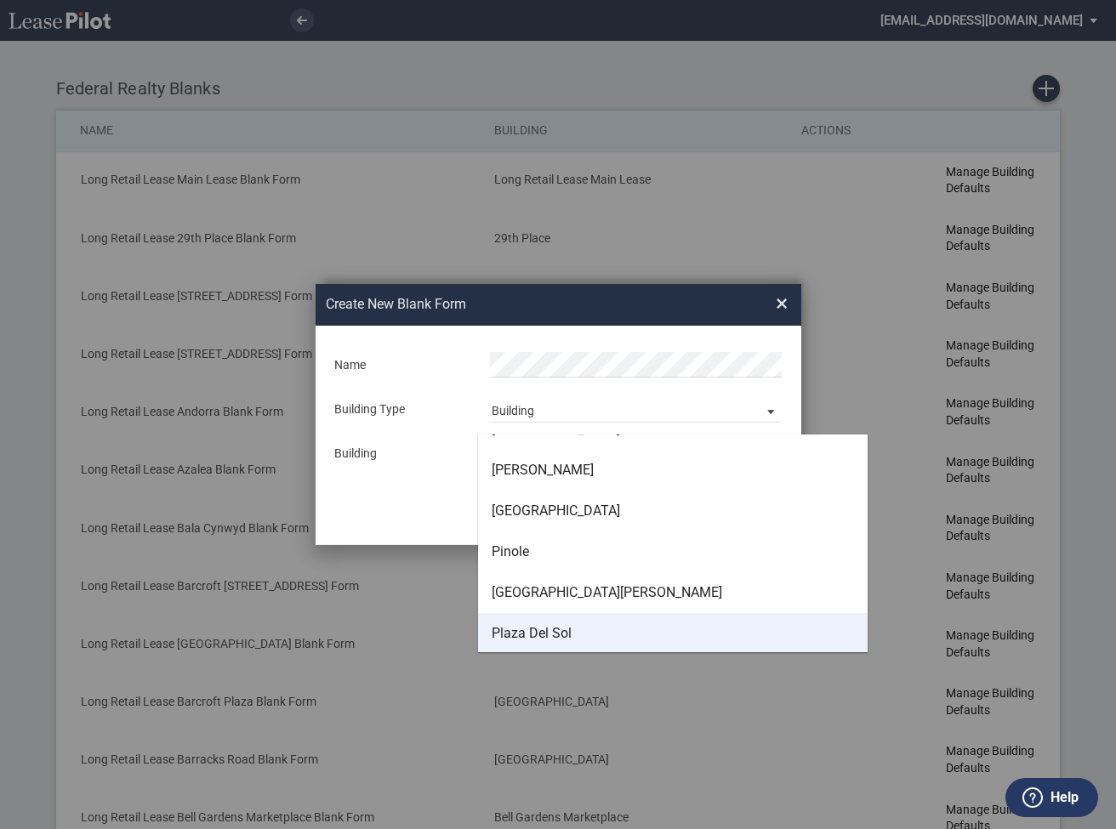
click at [533, 635] on div "Plaza Del Sol" at bounding box center [532, 633] width 80 height 19
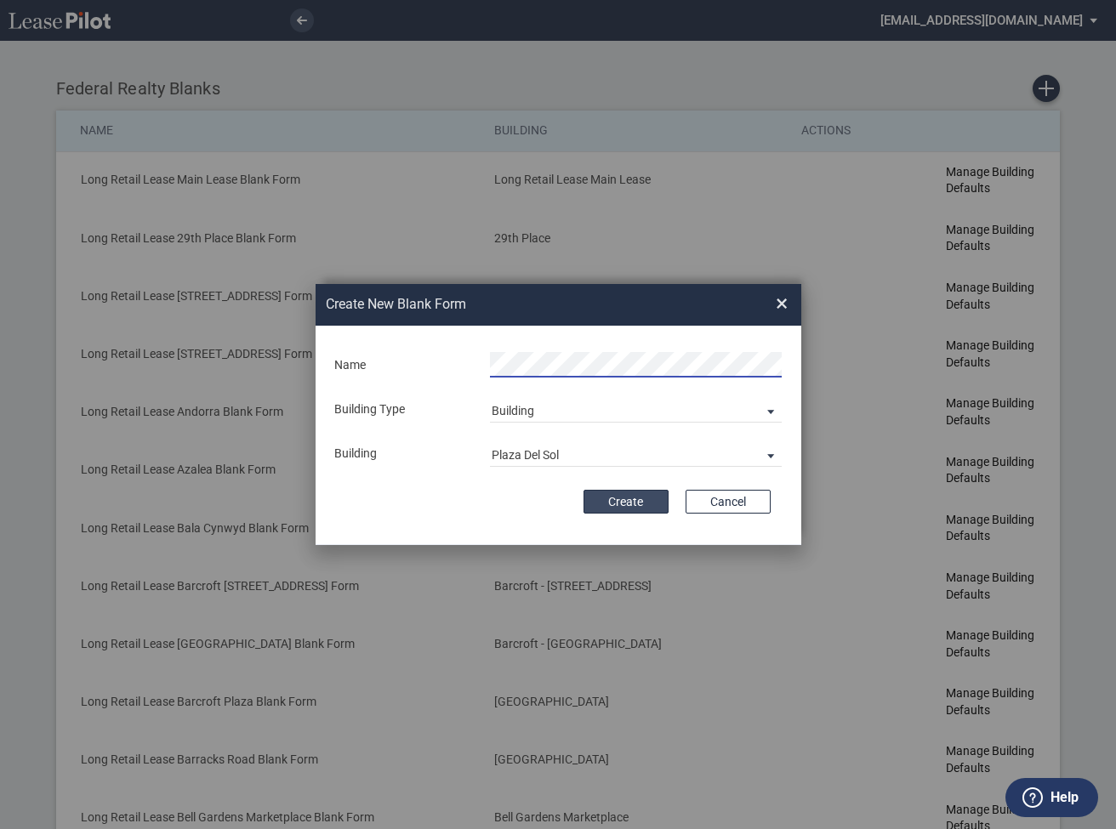
click at [623, 502] on button "Create" at bounding box center [625, 502] width 85 height 24
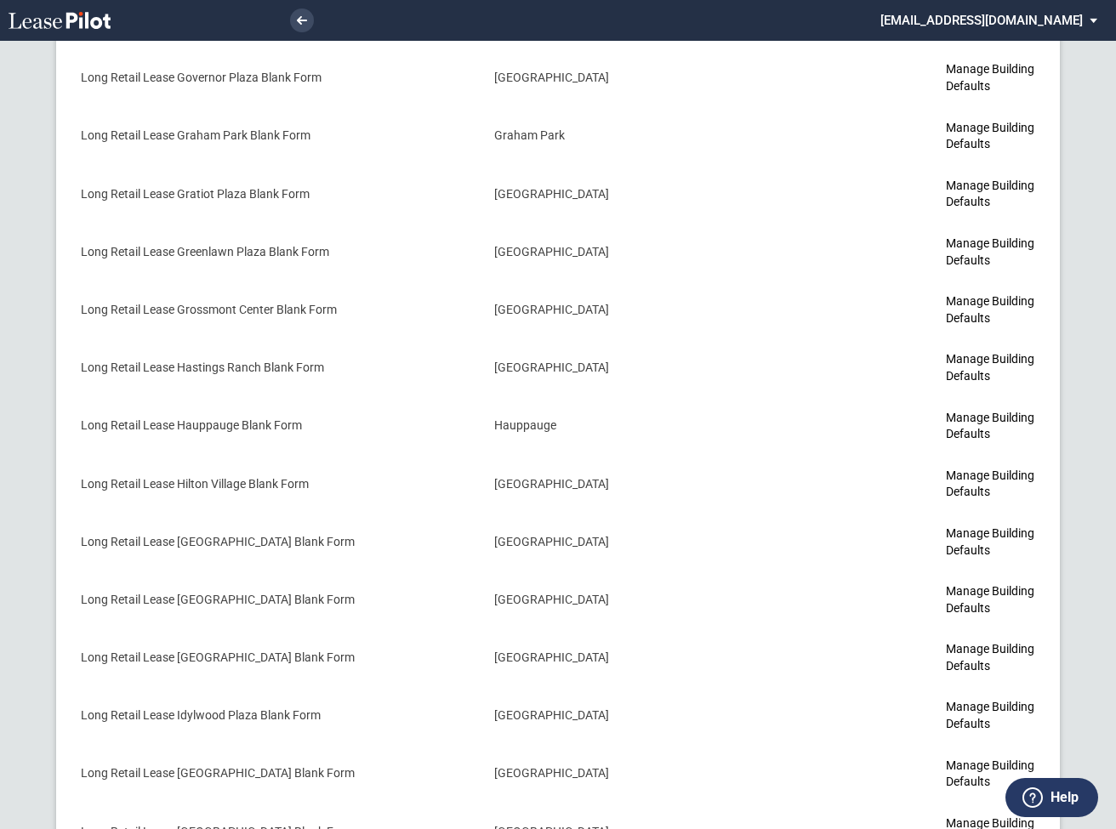
scroll to position [4186, 0]
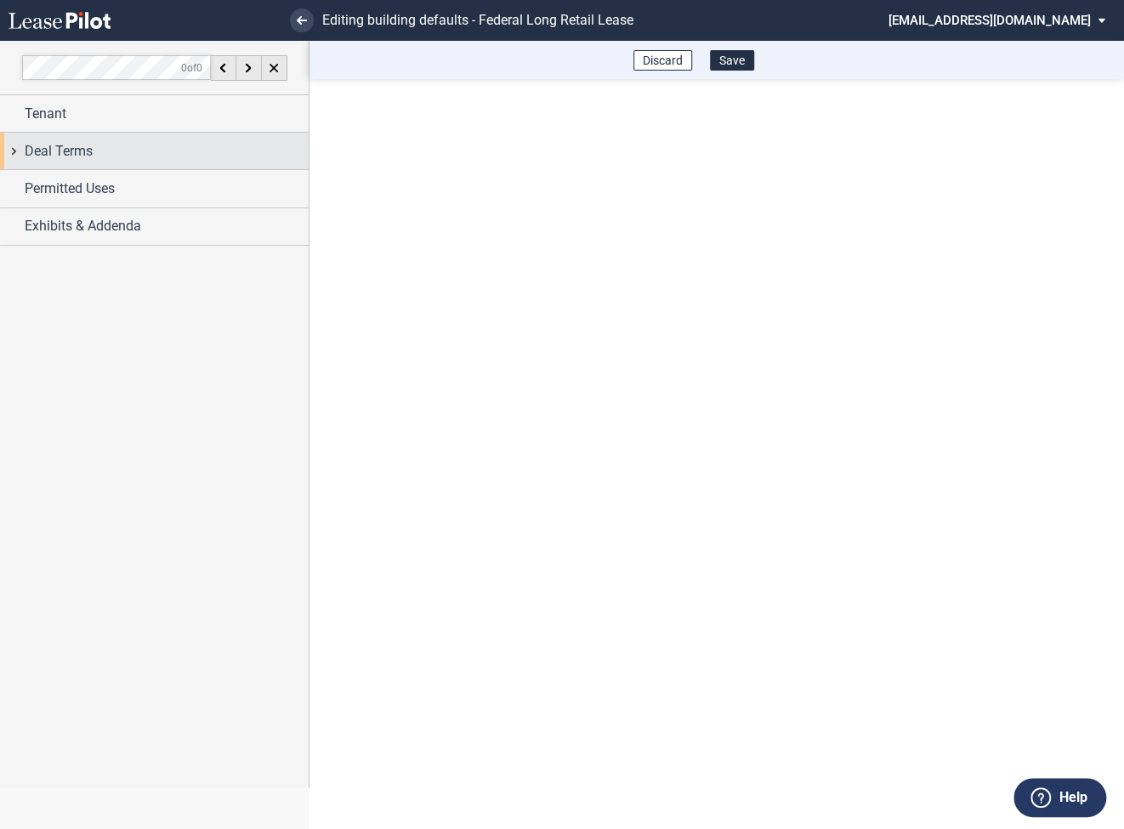
click at [15, 156] on div "Deal Terms" at bounding box center [154, 151] width 309 height 37
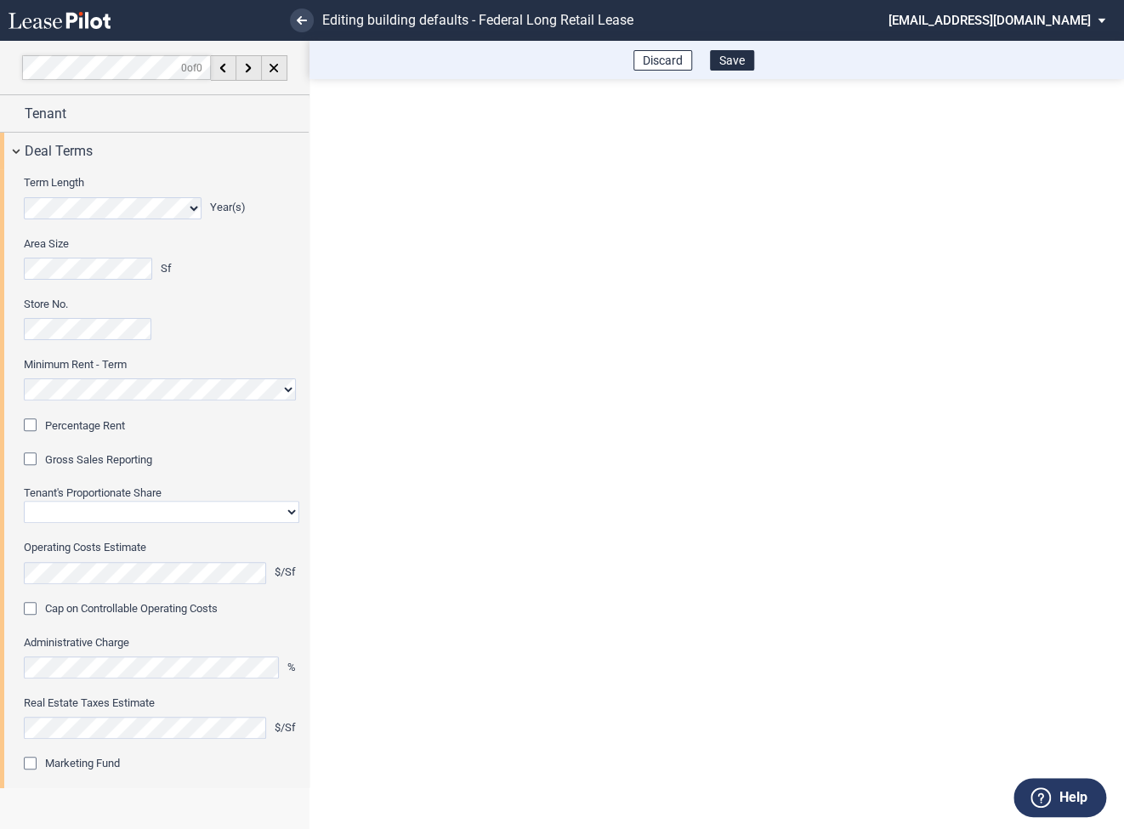
click at [37, 419] on div "Percentage Rent" at bounding box center [32, 426] width 17 height 17
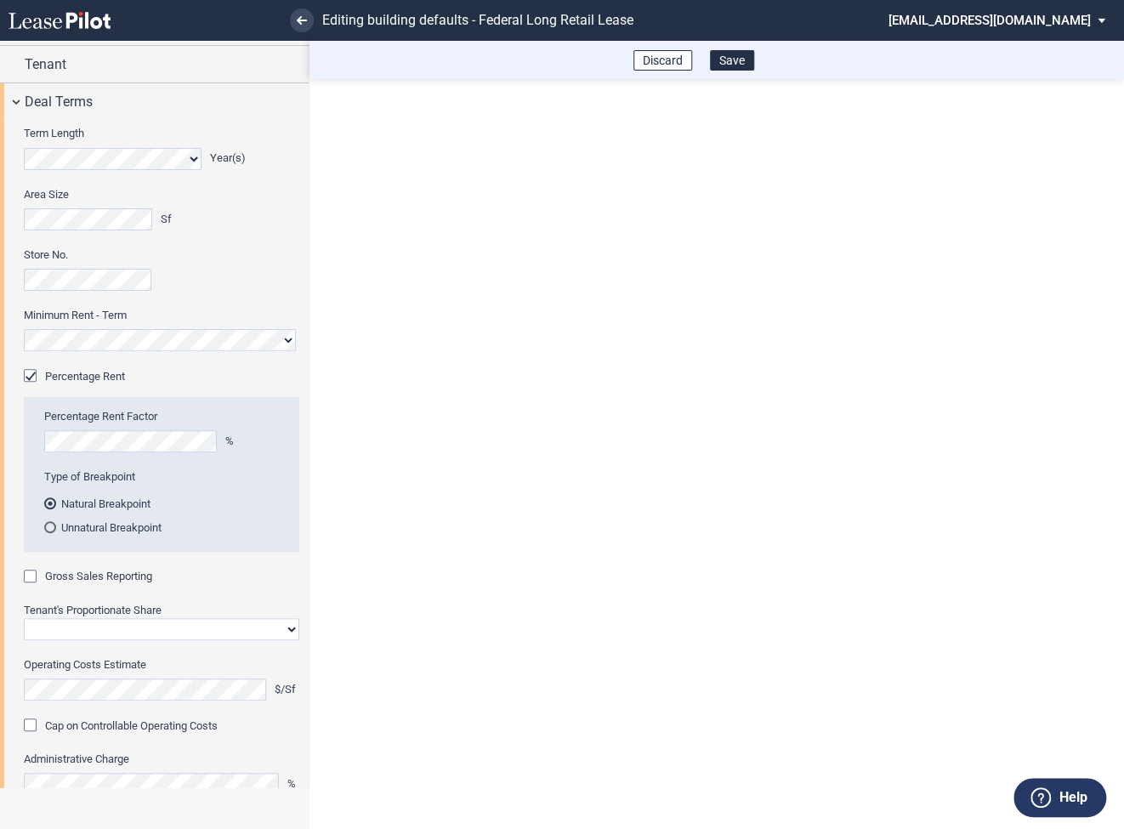
scroll to position [111, 0]
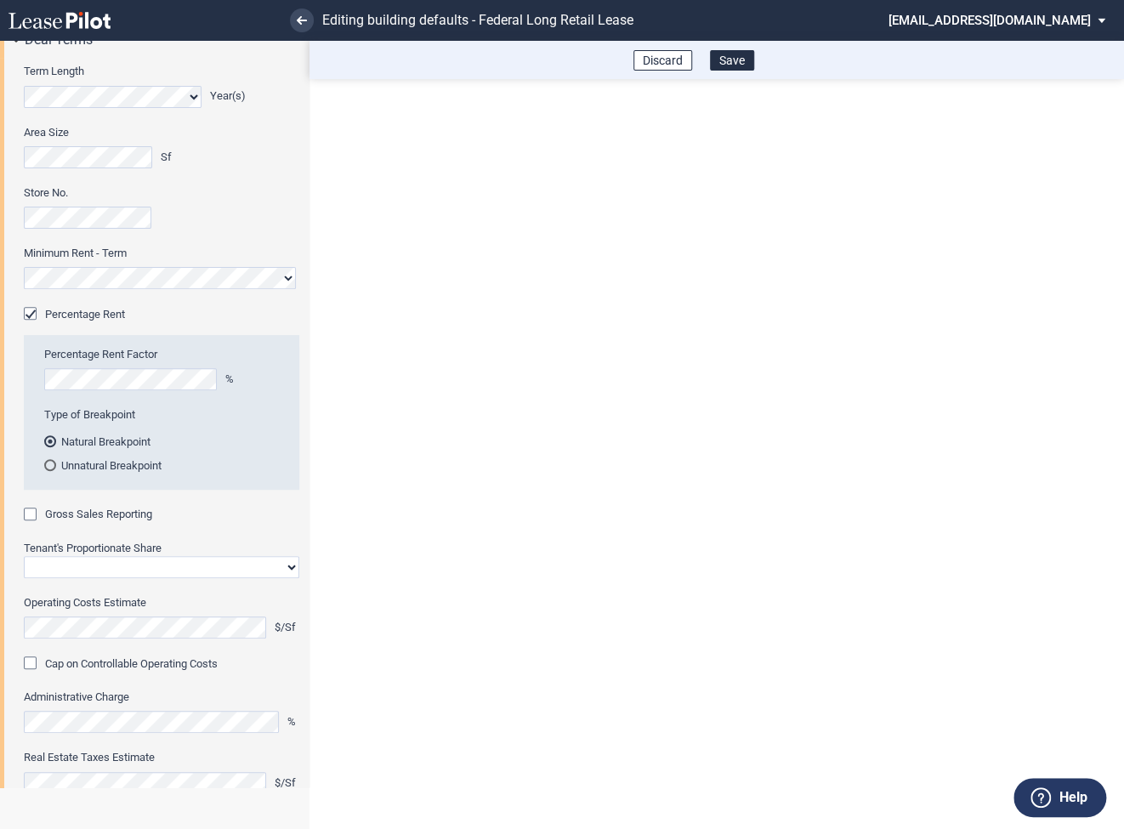
click at [32, 514] on div "Gross Sales Reporting" at bounding box center [32, 516] width 17 height 17
click at [46, 569] on select "Straight GLA Net Major" at bounding box center [162, 567] width 276 height 22
select select "straight GLA"
click at [24, 556] on select "Straight GLA Net Major" at bounding box center [162, 567] width 276 height 22
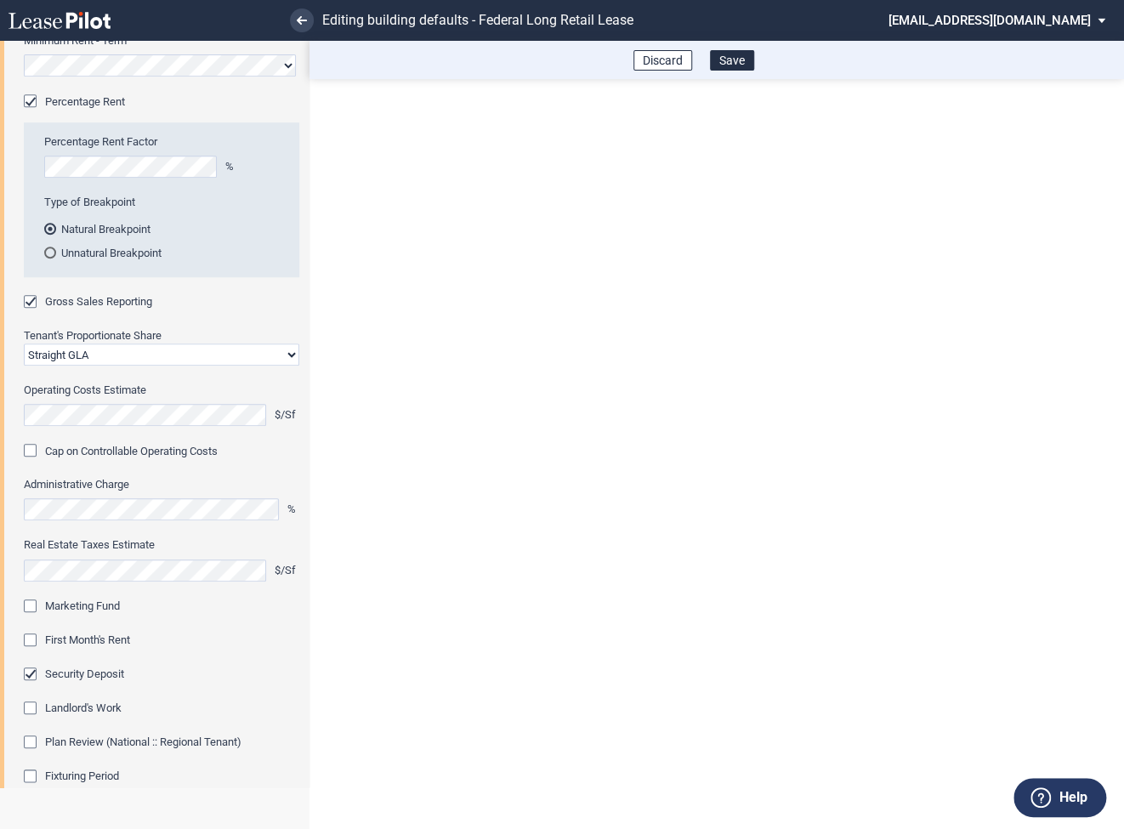
scroll to position [480, 0]
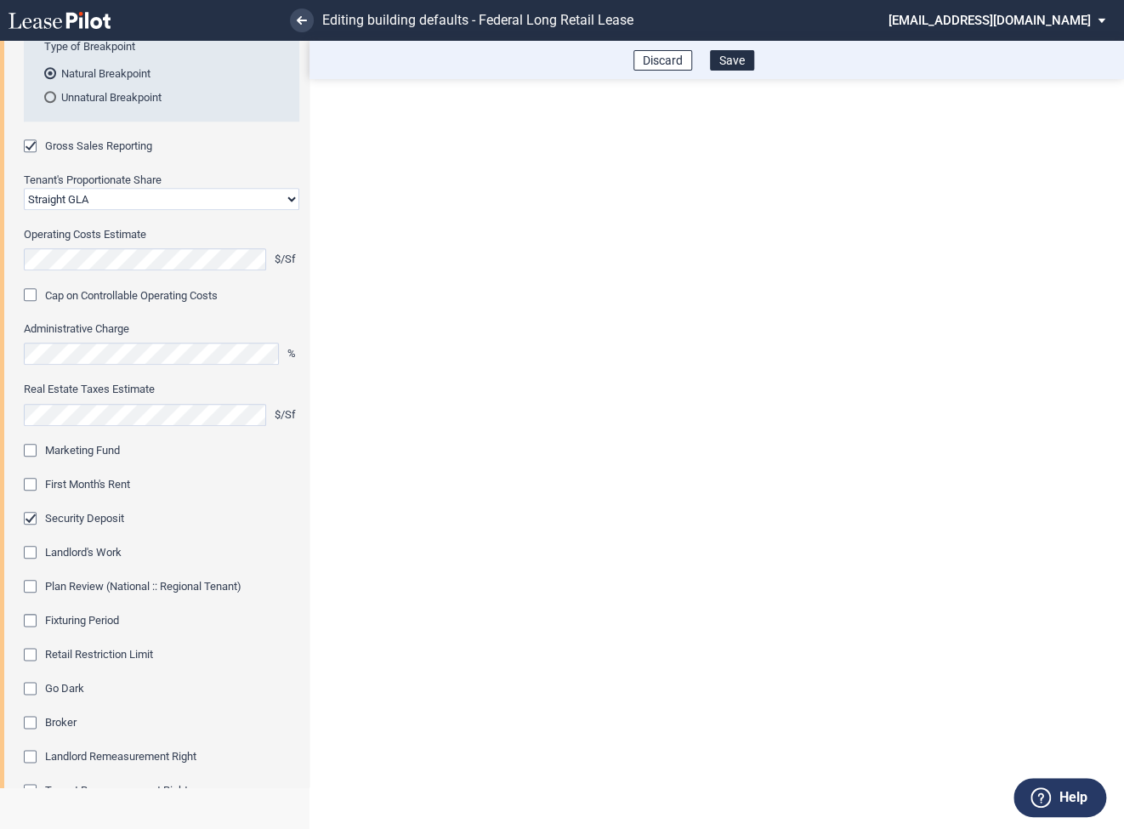
click at [33, 454] on div "Marketing Fund" at bounding box center [32, 452] width 17 height 17
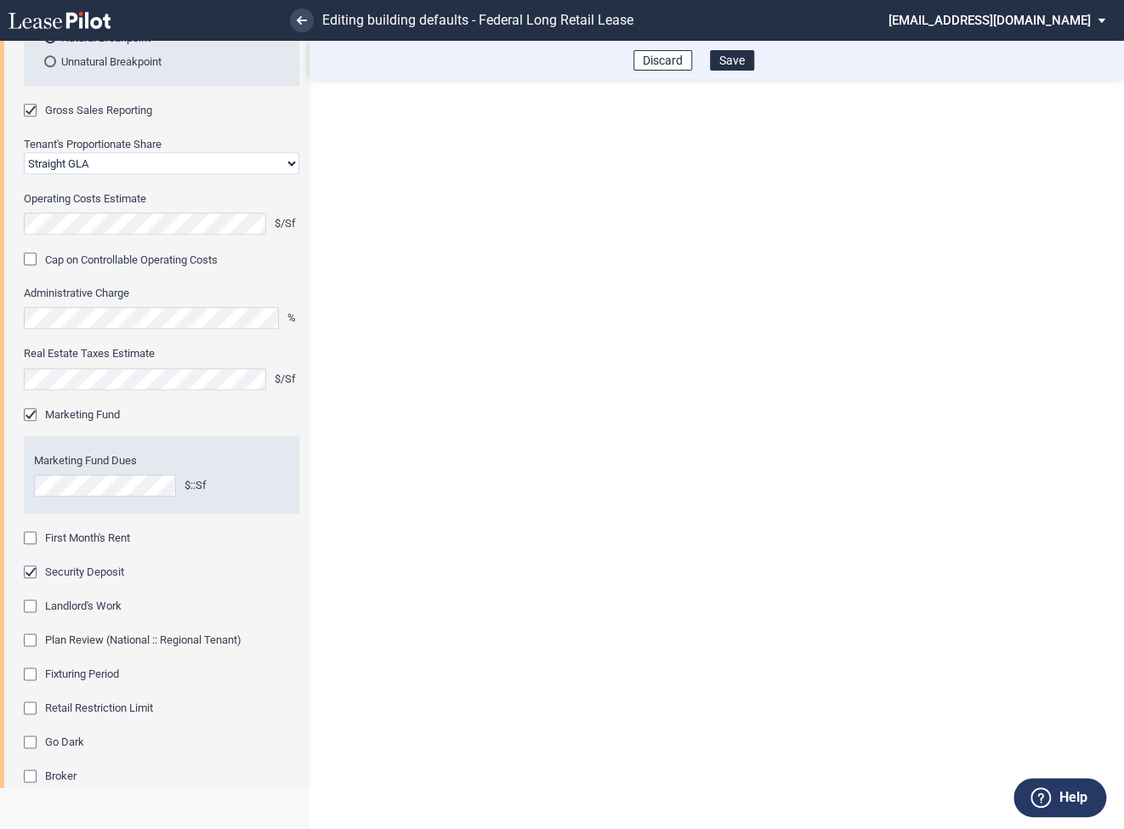
scroll to position [518, 0]
click at [32, 529] on div "First Month's Rent" at bounding box center [32, 537] width 17 height 17
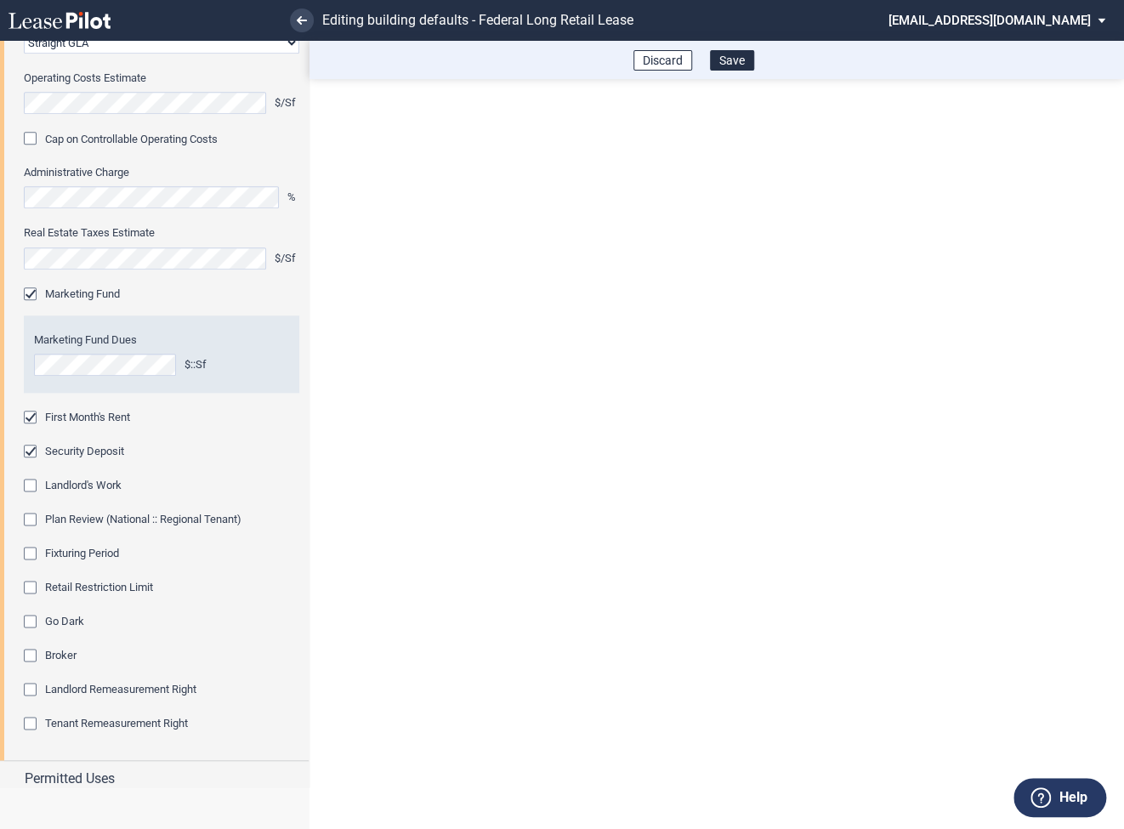
scroll to position [670, 0]
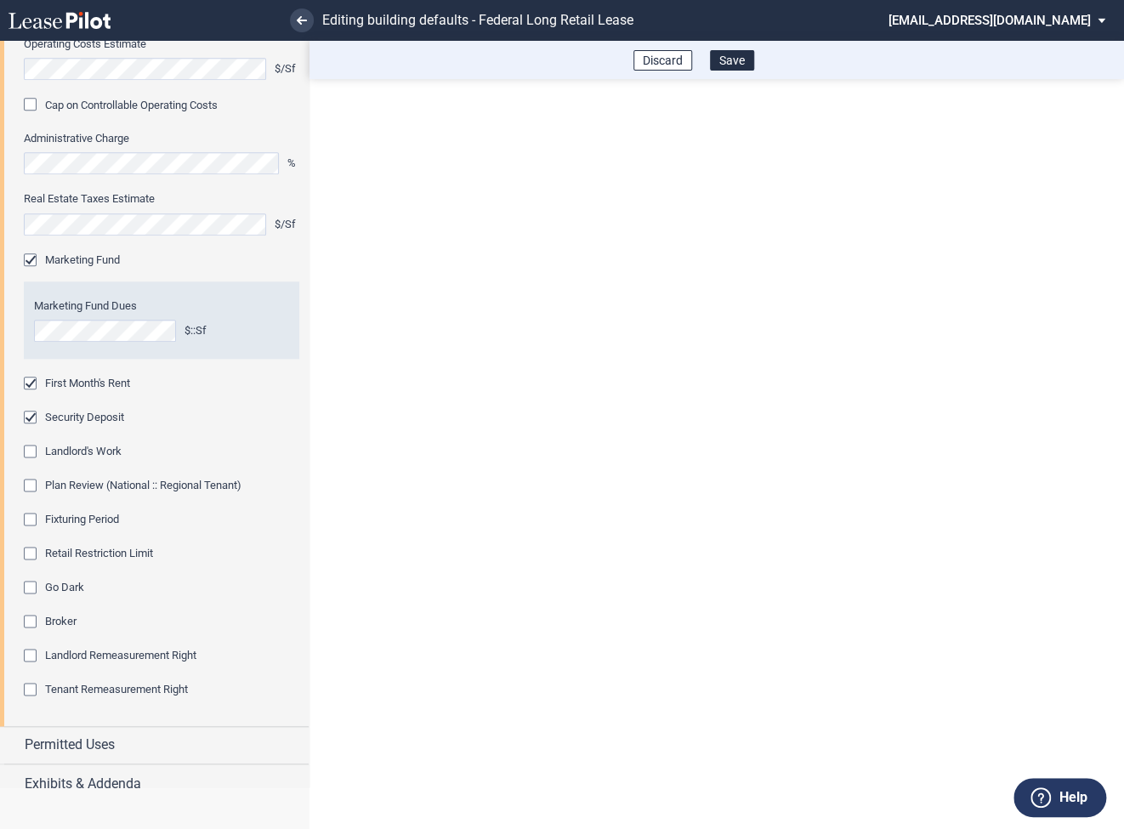
click at [34, 521] on div "Fixturing Period" at bounding box center [32, 521] width 17 height 17
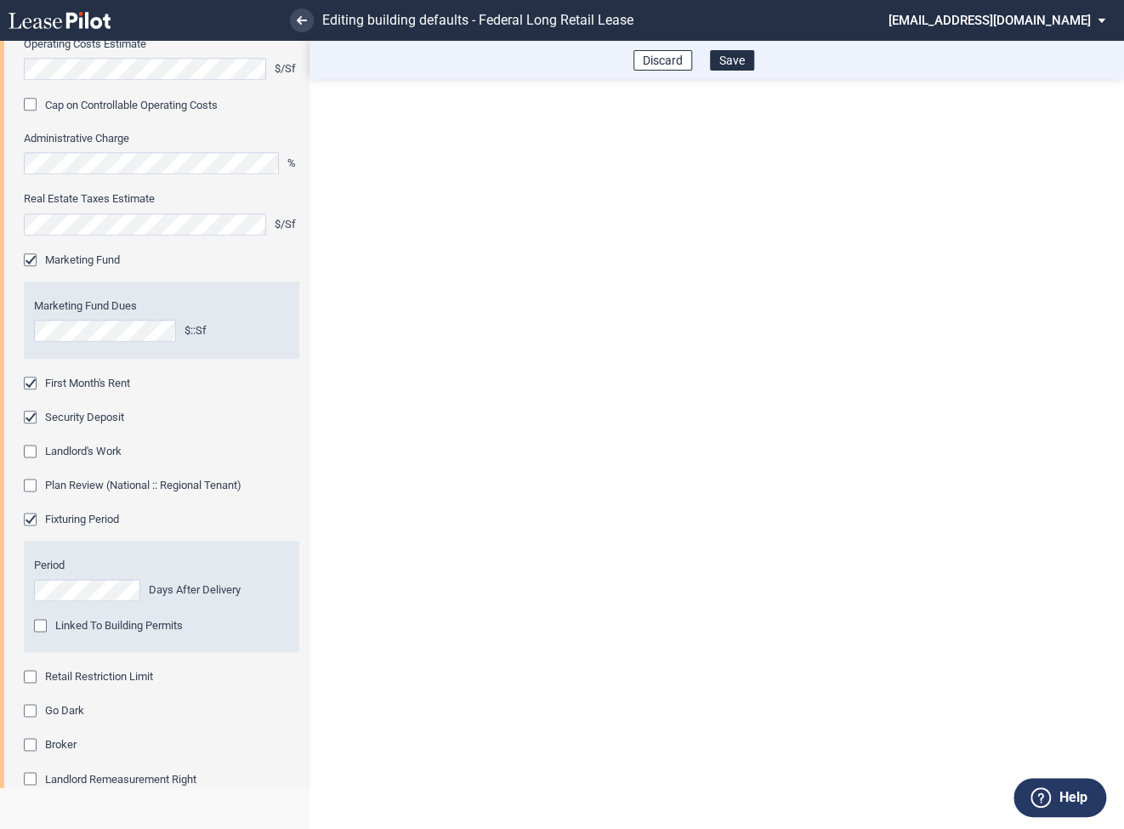
click at [29, 679] on div "Retail Restriction Limit" at bounding box center [32, 678] width 17 height 17
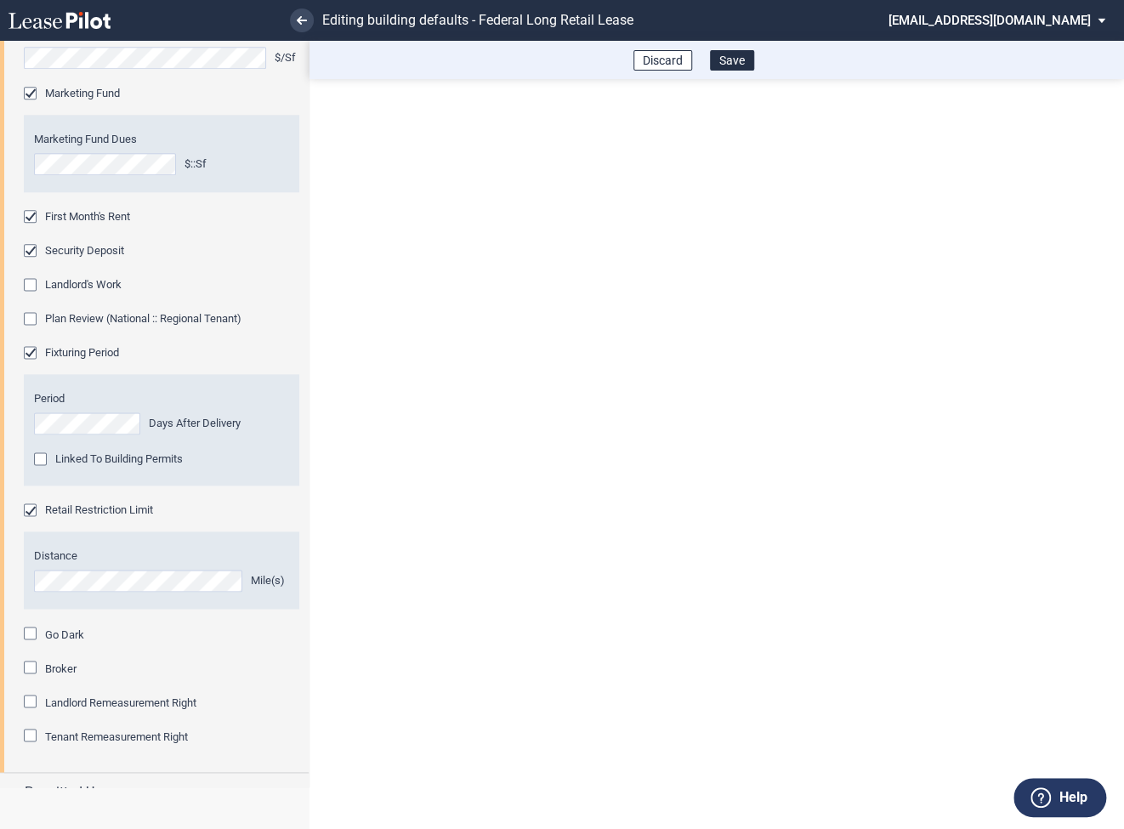
scroll to position [896, 0]
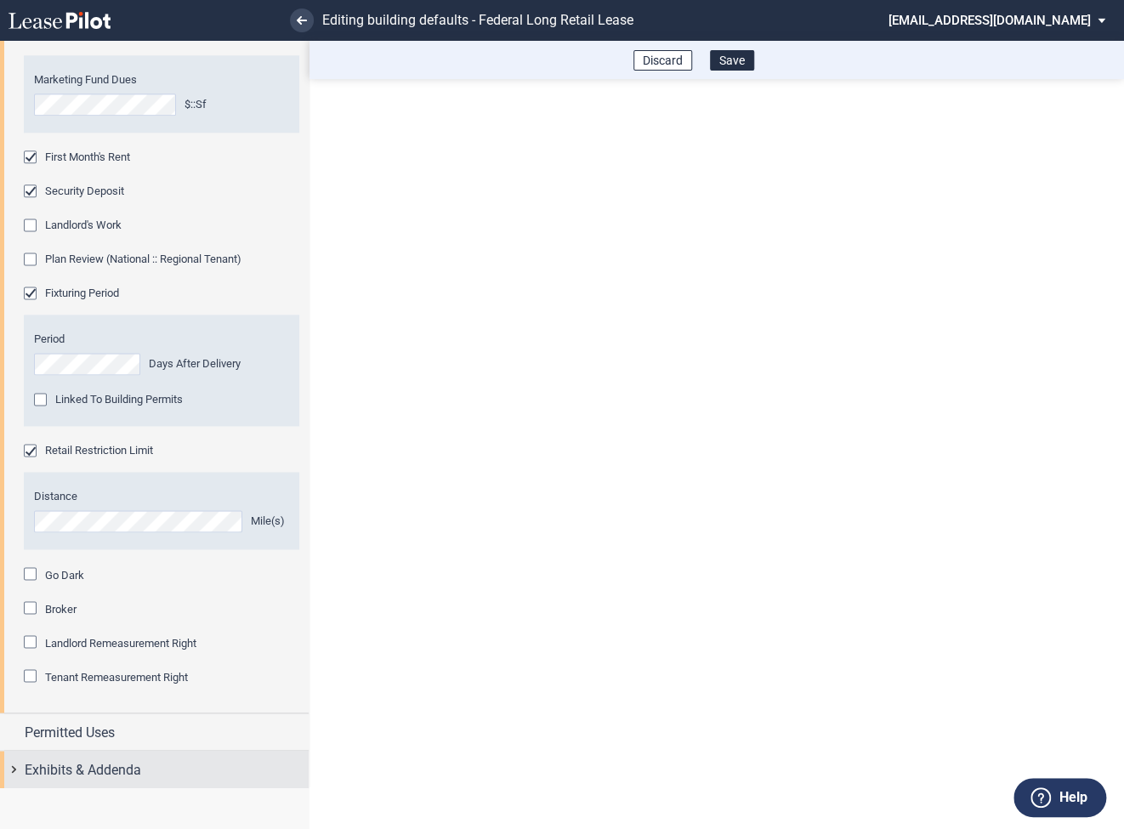
click at [13, 764] on div "Exhibits & Addenda" at bounding box center [154, 769] width 309 height 37
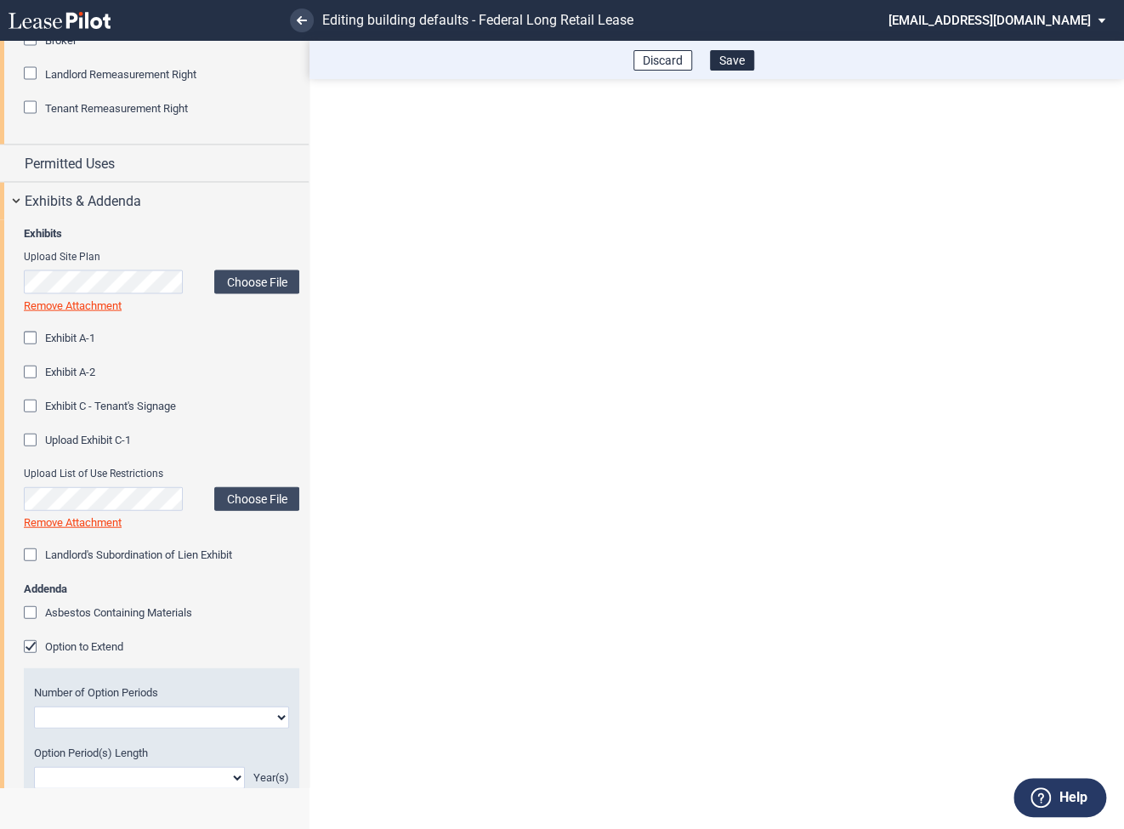
scroll to position [1521, 0]
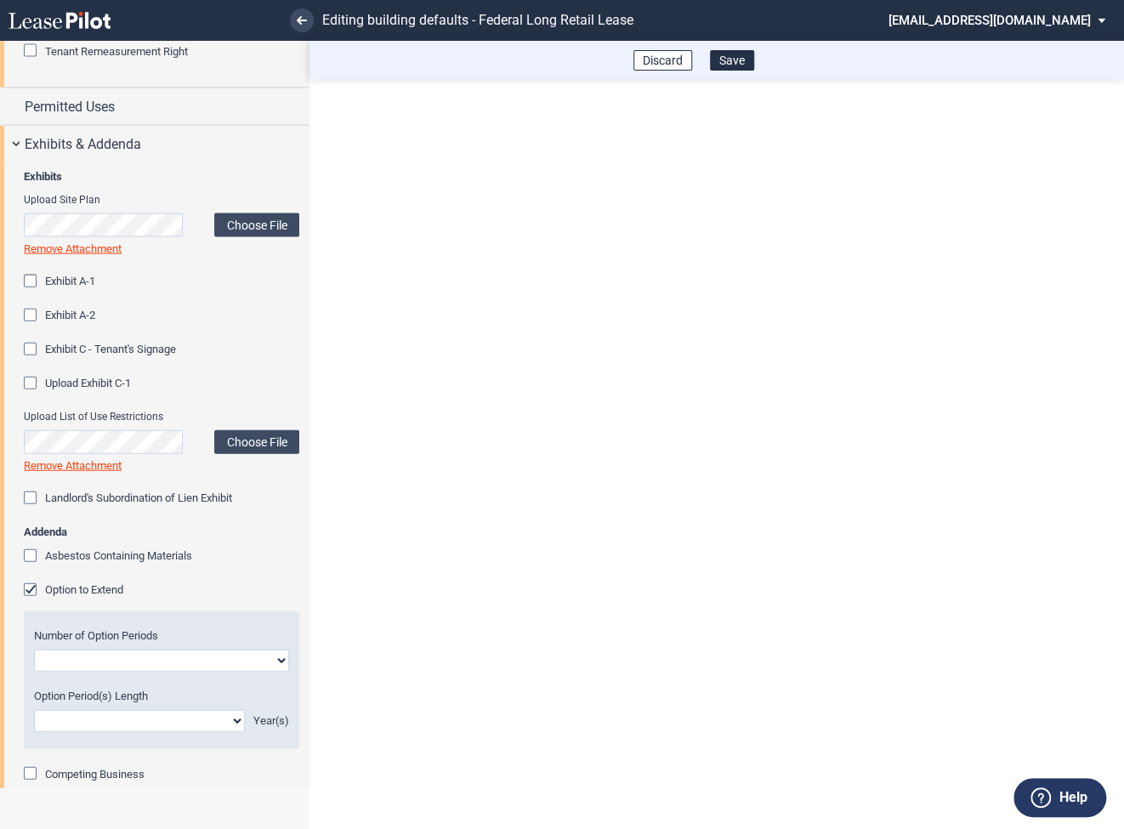
click at [32, 594] on div "Option to Extend" at bounding box center [32, 591] width 17 height 17
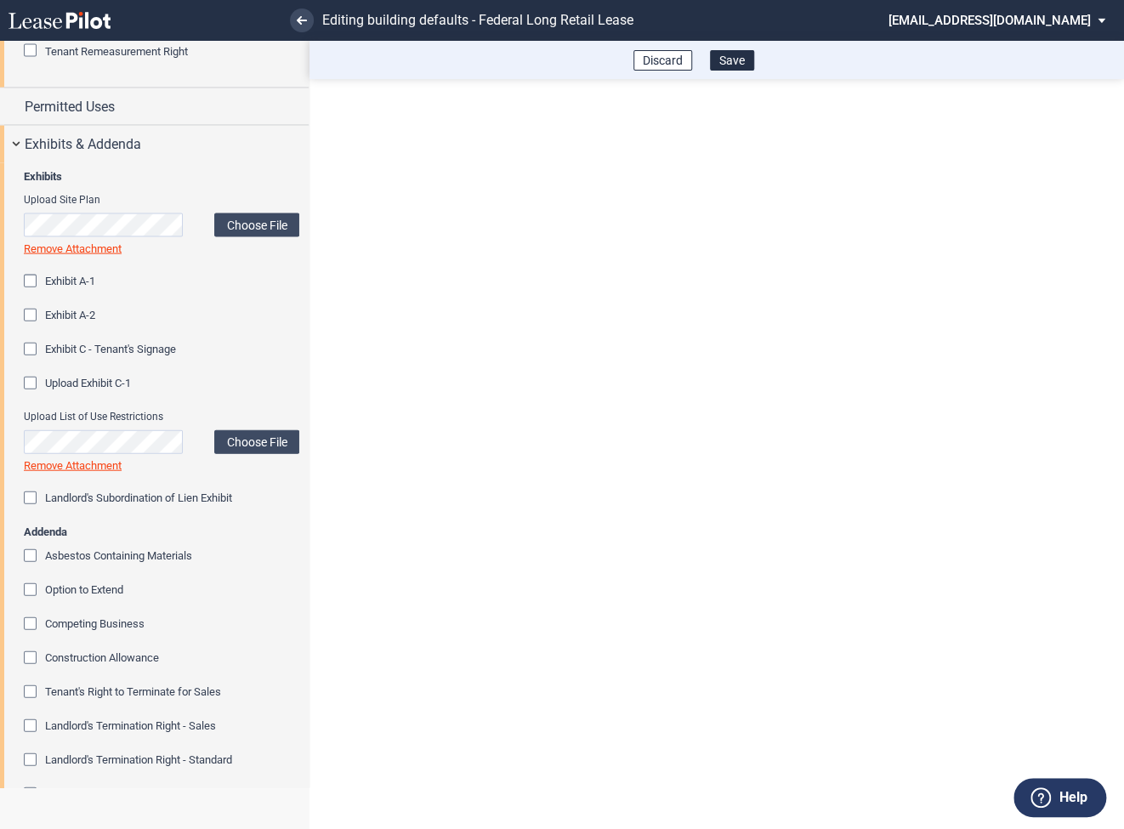
scroll to position [1759, 0]
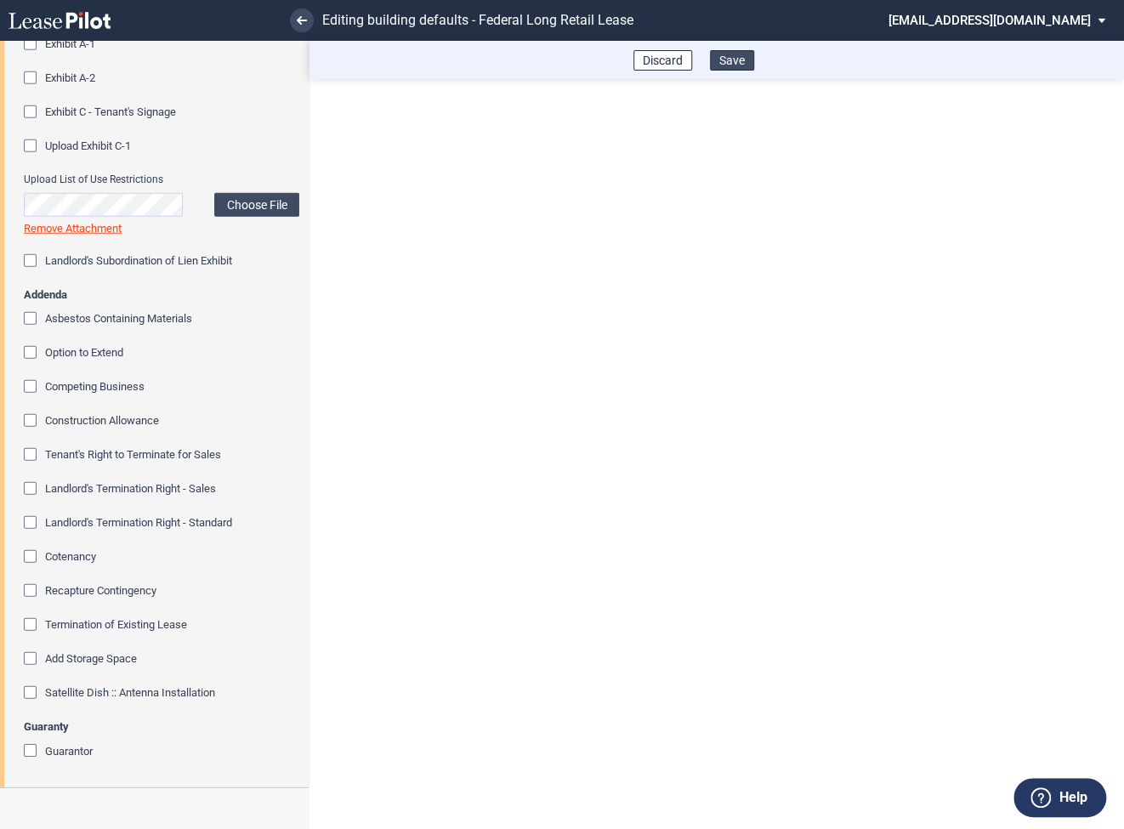
click at [742, 61] on button "Save" at bounding box center [732, 60] width 44 height 20
